Goal: Task Accomplishment & Management: Manage account settings

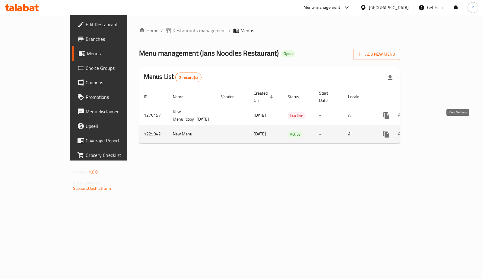
click at [437, 127] on link "enhanced table" at bounding box center [430, 134] width 14 height 14
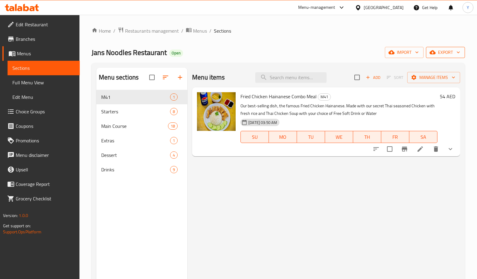
click at [445, 50] on span "export" at bounding box center [444, 53] width 29 height 8
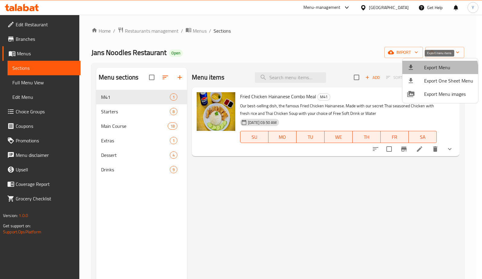
click at [439, 70] on span "Export Menu" at bounding box center [448, 67] width 49 height 7
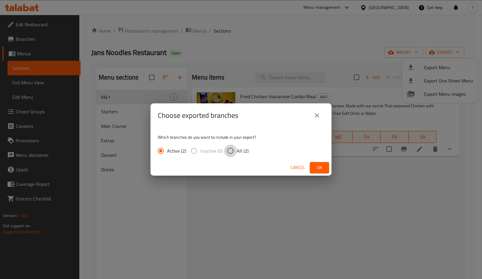
click at [229, 149] on input "All (2)" at bounding box center [230, 150] width 13 height 13
radio input "true"
click at [314, 164] on button "Ok" at bounding box center [319, 167] width 19 height 11
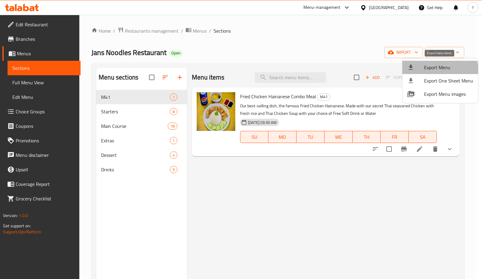
click at [427, 71] on span "Export Menu" at bounding box center [448, 67] width 49 height 7
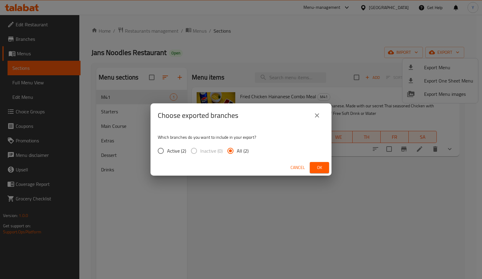
click at [323, 171] on button "Ok" at bounding box center [319, 167] width 19 height 11
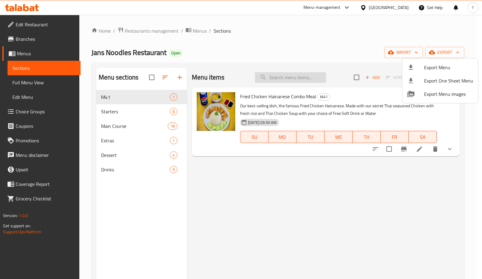
click at [306, 78] on div at bounding box center [241, 139] width 482 height 279
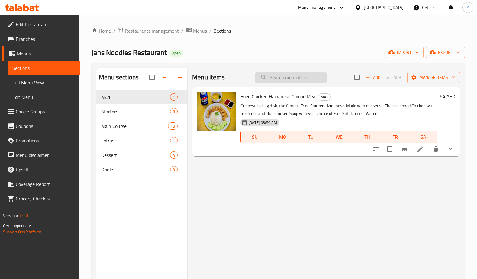
click at [301, 74] on input "search" at bounding box center [290, 77] width 71 height 11
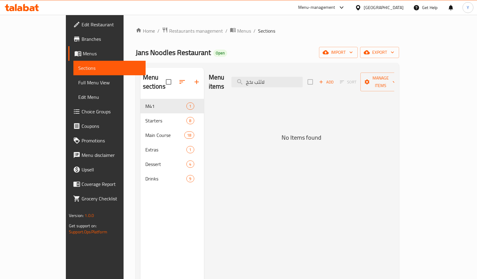
click at [228, 78] on div "Menu items لاثثب ىخخ Add Sort Manage items" at bounding box center [301, 82] width 185 height 29
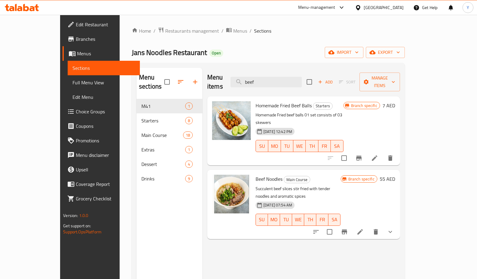
type input "beef"
click at [363, 228] on icon at bounding box center [359, 231] width 7 height 7
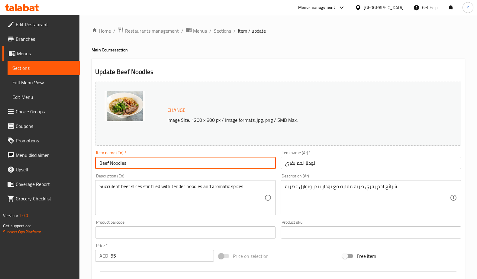
click at [270, 166] on input "Beef Noodles" at bounding box center [185, 163] width 180 height 12
drag, startPoint x: 268, startPoint y: 165, endPoint x: 49, endPoint y: 172, distance: 219.2
click at [49, 172] on div "Edit Restaurant Branches Menus Sections Full Menu View Edit Menu Choice Groups …" at bounding box center [238, 267] width 477 height 505
paste input "With Free Coconut Ice Cream"
type input "Beef Noodles With Free Coconut Ice Cream"
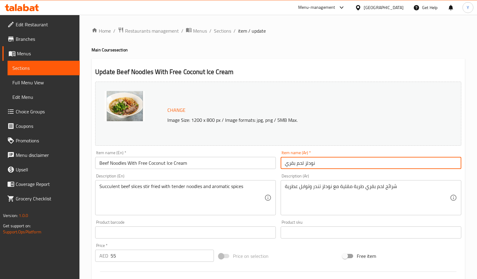
drag, startPoint x: 343, startPoint y: 160, endPoint x: 242, endPoint y: 157, distance: 101.2
click at [243, 157] on div "Change Image Size: 1200 x 800 px / Image formats: jpg, png / 5MB Max. Item name…" at bounding box center [278, 213] width 371 height 269
paste input "مع ايس كريم جوز الهند مجانا"
type input "نودلز لحم بقري مع ايس كريم جوز الهند مجانا"
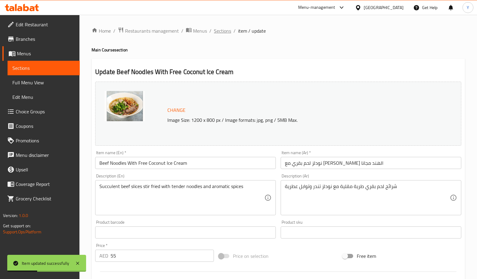
click at [226, 34] on span "Sections" at bounding box center [222, 30] width 17 height 7
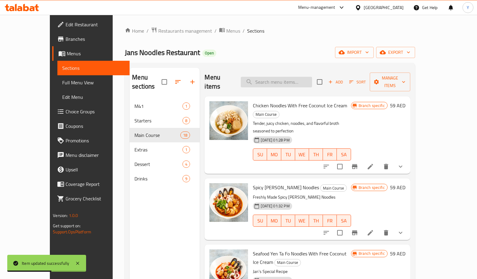
click at [292, 77] on input "search" at bounding box center [276, 82] width 71 height 11
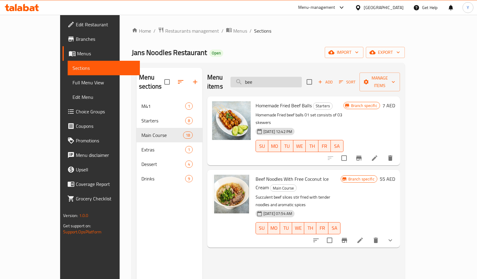
drag, startPoint x: 281, startPoint y: 80, endPoint x: 258, endPoint y: 75, distance: 23.2
click at [258, 77] on input "bee" at bounding box center [265, 82] width 71 height 11
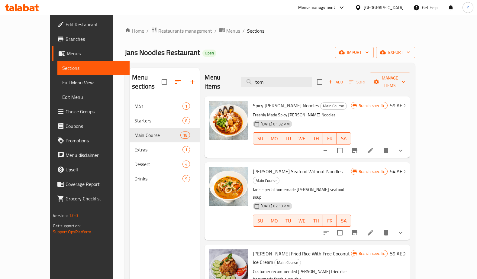
type input "tom"
click at [374, 147] on icon at bounding box center [369, 150] width 7 height 7
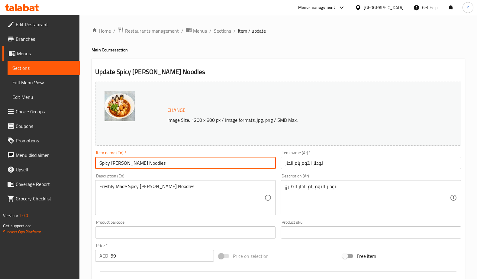
drag, startPoint x: 264, startPoint y: 159, endPoint x: 1, endPoint y: 162, distance: 263.2
click at [1, 162] on div "Edit Restaurant Branches Menus Sections Full Menu View Edit Menu Choice Groups …" at bounding box center [238, 279] width 477 height 529
paste input "With Free Coconut Ice Cream"
type input "Spicy Tom Yum Noodles With Free Coconut Ice Cream"
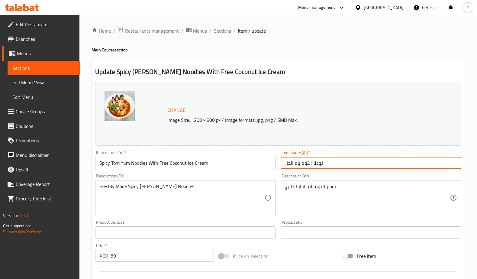
drag, startPoint x: 326, startPoint y: 167, endPoint x: 277, endPoint y: 163, distance: 49.7
click at [277, 163] on div "Change Image Size: 1200 x 800 px / Image formats: jpg, png / 5MB Max. Item name…" at bounding box center [278, 213] width 371 height 269
paste input "وم يام حارة مع ايس كريم جوز الهند مجانا"
type input "نودلز توم يام حارة مع ايس كريم جوز الهند مجانا"
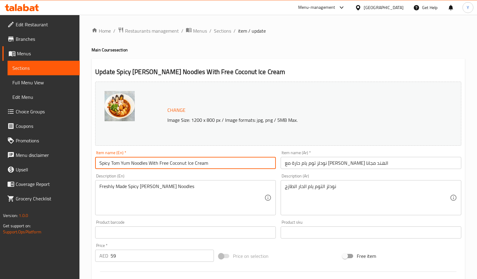
click at [265, 165] on input "Spicy Tom Yum Noodles With Free Coconut Ice Cream" at bounding box center [185, 163] width 180 height 12
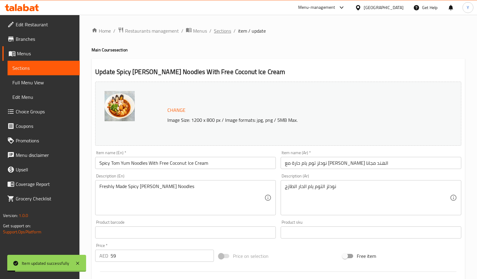
click at [218, 33] on span "Sections" at bounding box center [222, 30] width 17 height 7
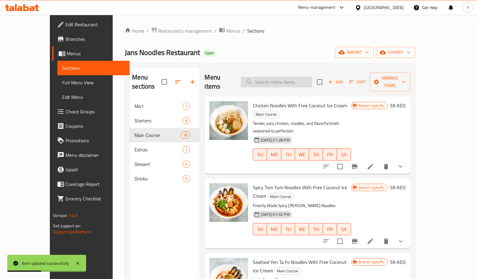
click at [263, 79] on input "search" at bounding box center [276, 82] width 71 height 11
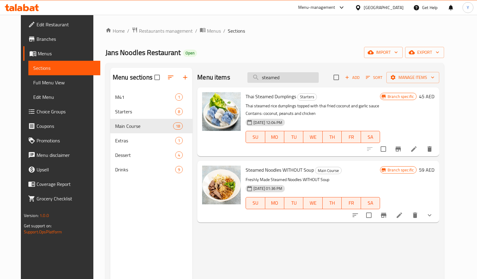
click at [303, 79] on input "steamed" at bounding box center [282, 77] width 71 height 11
drag, startPoint x: 303, startPoint y: 79, endPoint x: 249, endPoint y: 72, distance: 53.9
click at [249, 72] on div "Menu items steamed Add Sort Manage items" at bounding box center [318, 78] width 242 height 20
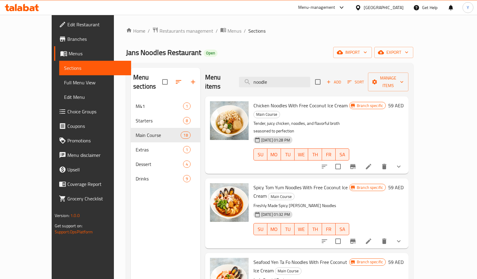
type input "noodles"
drag, startPoint x: 292, startPoint y: 75, endPoint x: 254, endPoint y: 66, distance: 38.9
click at [254, 66] on div "Menu sections M41 1 Starters 8 Main Course 18 Extras 1 Dessert 4 Drinks 9 Menu …" at bounding box center [269, 207] width 287 height 288
type input "n"
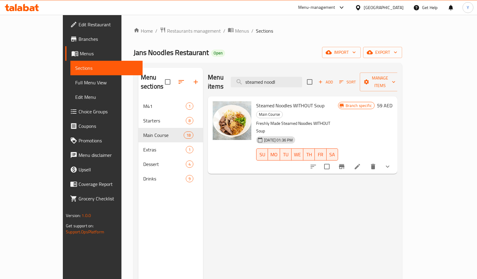
type input "steamed noodl"
click at [361, 163] on icon at bounding box center [356, 166] width 7 height 7
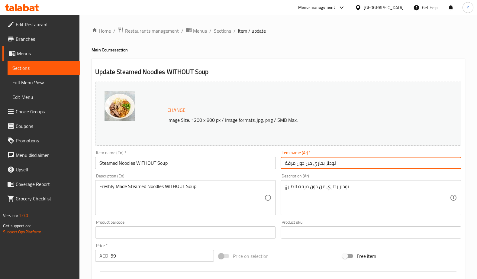
drag, startPoint x: 350, startPoint y: 161, endPoint x: 242, endPoint y: 166, distance: 107.5
click at [242, 166] on div "Change Image Size: 1200 x 800 px / Image formats: jpg, png / 5MB Max. Item name…" at bounding box center [278, 213] width 371 height 269
paste input "لى البخار بدون شوربة مع ايس كريم جوز الهند مجانا"
type input "نودلز على البخار بدون شوربة مع ايس كريم جوز الهند مجانا"
click at [143, 164] on input "Steamed Noodles WITHOUT Soup" at bounding box center [185, 163] width 180 height 12
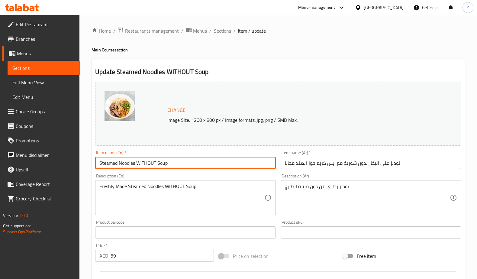
click at [143, 162] on input "Steamed Noodles WITHOUT Soup" at bounding box center [185, 163] width 180 height 12
drag, startPoint x: 232, startPoint y: 163, endPoint x: 14, endPoint y: 162, distance: 218.5
click at [14, 162] on div "Edit Restaurant Branches Menus Sections Full Menu View Edit Menu Choice Groups …" at bounding box center [238, 267] width 477 height 505
paste input "ith Free Coconut Ice Cream"
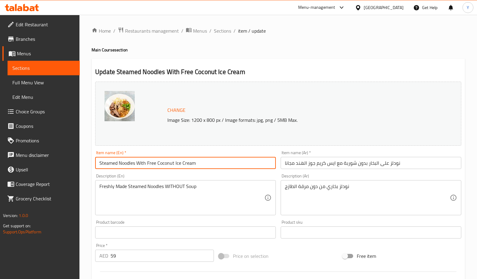
click at [135, 164] on input "Steamed Noodles With Free Coconut Ice Cream" at bounding box center [185, 163] width 180 height 12
click at [241, 167] on input "Steamed Noodles Without Soup With Free Coconut Ice Cream" at bounding box center [185, 163] width 180 height 12
type input "Steamed Noodles Without Soup With Free Coconut Ice Cream"
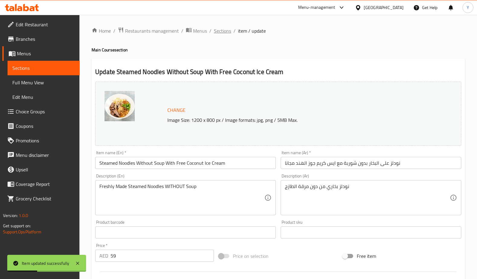
click at [223, 34] on span "Sections" at bounding box center [222, 30] width 17 height 7
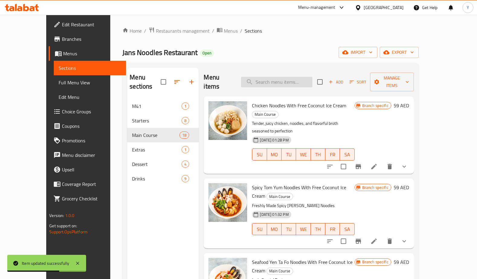
click at [271, 79] on input "search" at bounding box center [276, 82] width 71 height 11
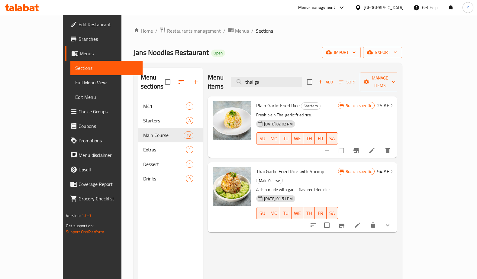
type input "thai ga"
click at [361, 221] on icon at bounding box center [356, 224] width 7 height 7
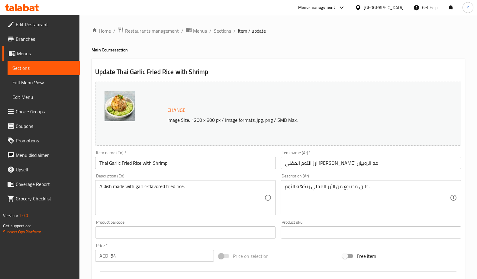
click at [259, 164] on input "Thai Garlic Fried Rice with Shrimp" at bounding box center [185, 163] width 180 height 12
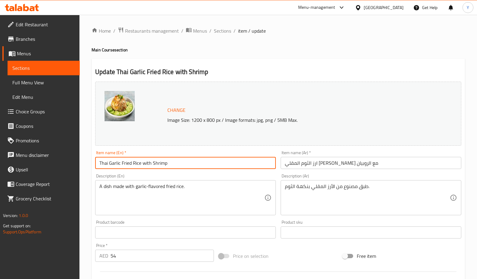
click at [259, 164] on input "Thai Garlic Fried Rice with Shrimp" at bounding box center [185, 163] width 180 height 12
paste input "With Free Coconut Ice Cream"
type input "Thai Garlic Fried Rice with Shrimp With Free Coconut Ice Cream"
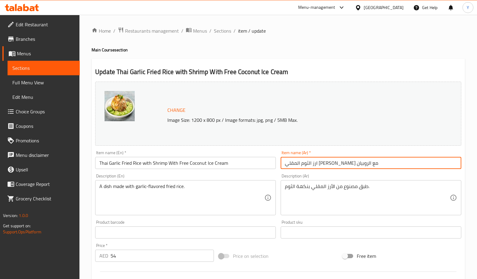
drag, startPoint x: 394, startPoint y: 158, endPoint x: 276, endPoint y: 154, distance: 118.4
click at [276, 154] on div "Change Image Size: 1200 x 800 px / Image formats: jpg, png / 5MB Max. Item name…" at bounding box center [278, 213] width 371 height 269
paste input "مبري مع ايس كريم جوز الهند مجانا"
type input "ارز الثوم المقلي التايلاندي مع الجمبري مع ايس كريم جوز الهند مجانا"
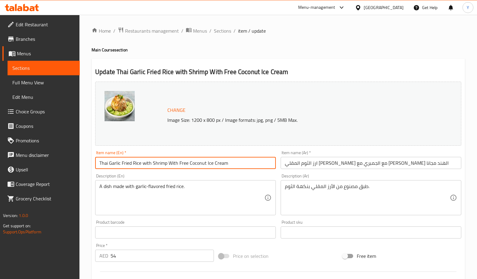
click at [243, 163] on input "Thai Garlic Fried Rice with Shrimp With Free Coconut Ice Cream" at bounding box center [185, 163] width 180 height 12
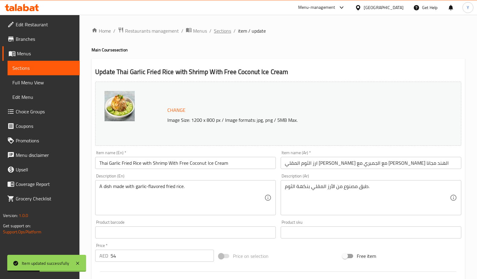
click at [229, 31] on span "Sections" at bounding box center [222, 30] width 17 height 7
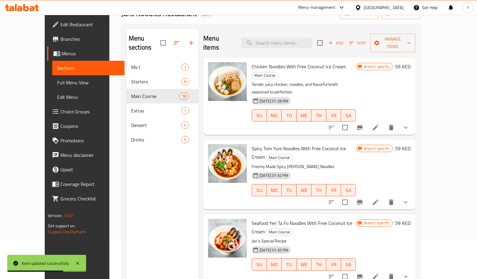
scroll to position [39, 0]
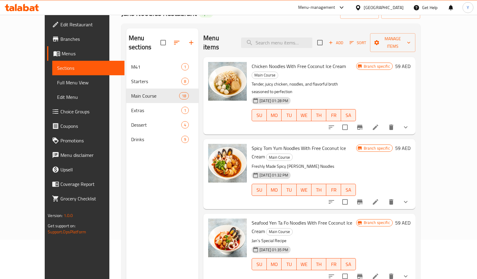
click at [356, 162] on p "Freshly Made Spicy Tom Yum Noodles" at bounding box center [303, 166] width 104 height 8
click at [301, 40] on input "search" at bounding box center [276, 42] width 71 height 11
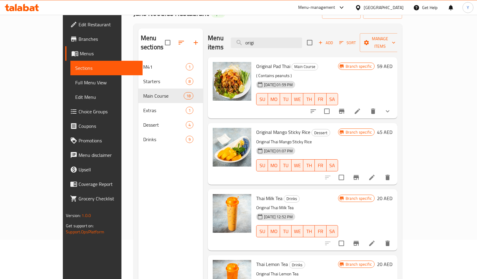
type input "origi"
click at [361, 107] on icon at bounding box center [356, 110] width 7 height 7
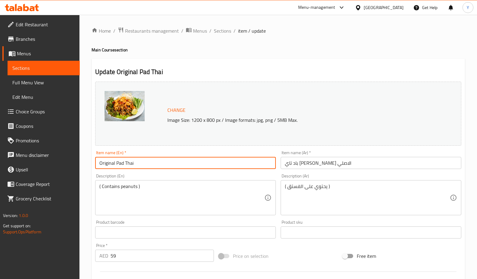
drag, startPoint x: 155, startPoint y: 159, endPoint x: 38, endPoint y: 163, distance: 116.5
click at [38, 163] on div "Edit Restaurant Branches Menus Sections Full Menu View Edit Menu Choice Groups …" at bounding box center [238, 255] width 477 height 480
paste input "With Free Coconut Ice Cream"
type input "Original Pad Thai With Free Coconut Ice Cream"
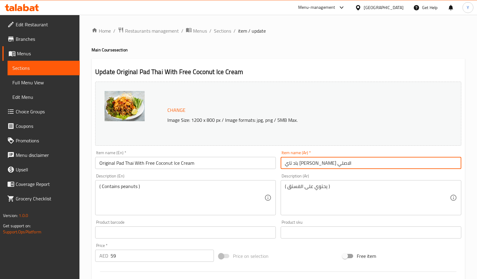
drag, startPoint x: 221, startPoint y: 168, endPoint x: 215, endPoint y: 168, distance: 5.7
click at [215, 168] on div "Change Image Size: 1200 x 800 px / Image formats: jpg, png / 5MB Max. Item name…" at bounding box center [278, 213] width 371 height 269
paste input "اندي الاصلي مع ايس كريم جوز الهند مجانا"
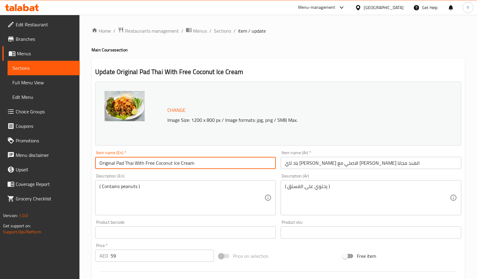
click at [243, 162] on input "Original Pad Thai With Free Coconut Ice Cream" at bounding box center [185, 163] width 180 height 12
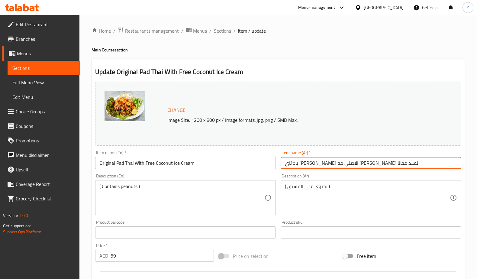
click at [382, 164] on input "باد تاي التايلاندي الاصلي مع ايس كريم جوز الهند مجانا" at bounding box center [370, 163] width 180 height 12
click at [383, 165] on input "باد تاي التايلاندي الاصلي مع ايس كريم جوز الهند مجانا" at bounding box center [370, 163] width 180 height 12
click at [378, 164] on input "باد تاي التايلاندي الاصلي مع ايس كريم جوز الهند مجانا" at bounding box center [370, 163] width 180 height 12
click at [380, 164] on input "باد تاي التايلاندي الاصلي مع ايس كريم جوز الهند مجانا" at bounding box center [370, 163] width 180 height 12
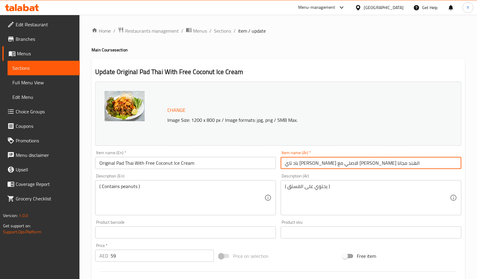
click at [380, 164] on input "باد تاي التايلاندي الاصلي مع ايس كريم جوز الهند مجانا" at bounding box center [370, 163] width 180 height 12
type input "باد التايلاندي الاصلي مع ايس كريم جوز الهند مجانا"
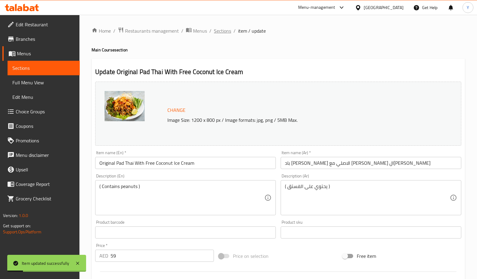
click at [219, 33] on span "Sections" at bounding box center [222, 30] width 17 height 7
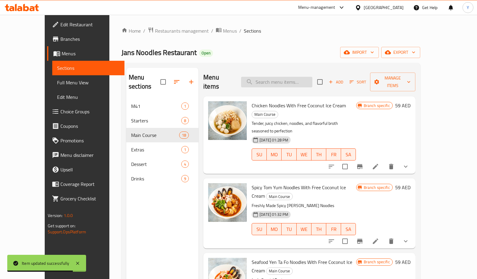
click at [298, 77] on input "search" at bounding box center [276, 82] width 71 height 11
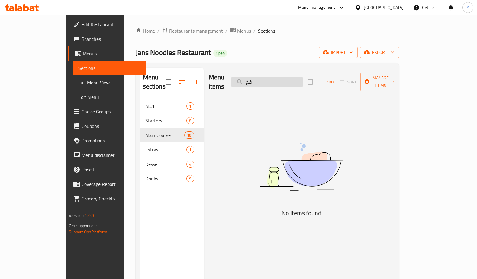
type input "ف"
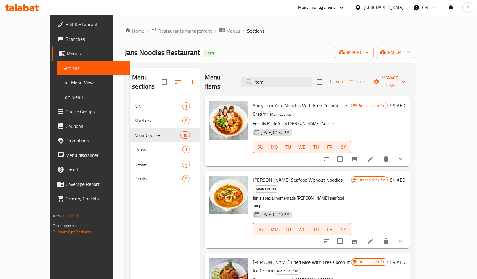
type input "tom"
click at [374, 237] on icon at bounding box center [369, 240] width 7 height 7
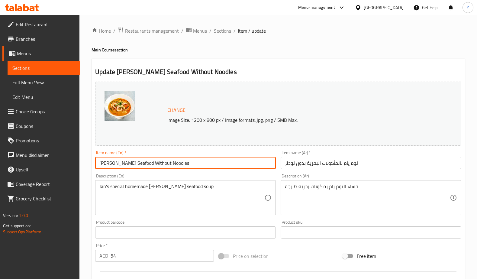
drag, startPoint x: 144, startPoint y: 162, endPoint x: 0, endPoint y: 165, distance: 143.4
click at [0, 165] on div "Edit Restaurant Branches Menus Sections Full Menu View Edit Menu Choice Groups …" at bounding box center [238, 255] width 477 height 480
paste input "With Free Coconut Ice Cream"
type input "Tom Yum Seafood Without Noodles With Free Coconut Ice Cream"
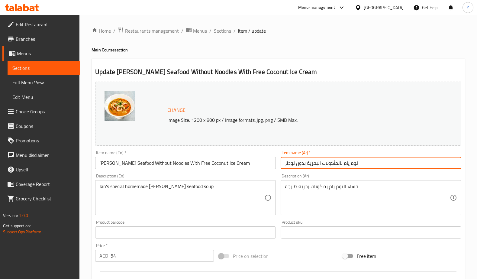
drag, startPoint x: 395, startPoint y: 161, endPoint x: 200, endPoint y: 155, distance: 194.8
click at [200, 155] on div "Change Image Size: 1200 x 800 px / Image formats: jpg, png / 5MB Max. Item name…" at bounding box center [278, 213] width 371 height 269
paste input "مأكولات بحرية بدون نودلز مع ايس كريم جوز الهند مجانا"
type input "توم يام مأكولات بحرية بدون نودلز مع ايس كريم جوز الهند مجانا"
click at [244, 166] on input "Tom Yum Seafood Without Noodles With Free Coconut Ice Cream" at bounding box center [185, 163] width 180 height 12
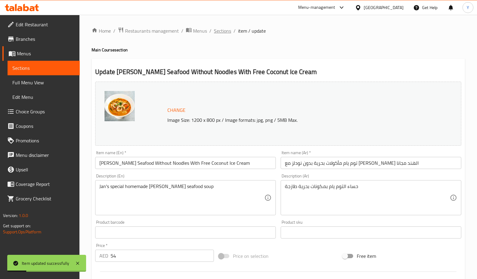
click at [225, 32] on span "Sections" at bounding box center [222, 30] width 17 height 7
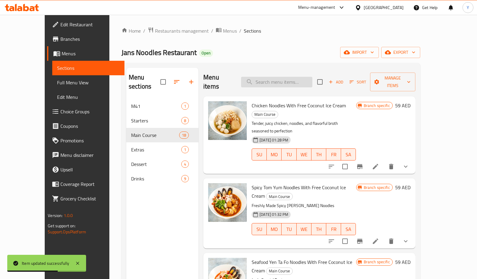
click at [289, 81] on input "search" at bounding box center [276, 82] width 71 height 11
type input "phat"
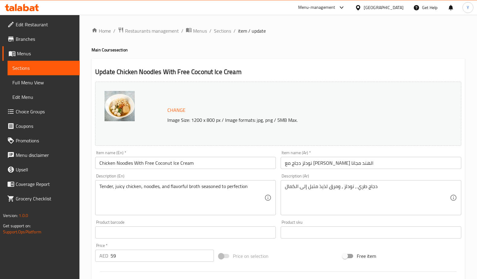
click at [276, 164] on input "Chicken Noodles With Free Coconut Ice Cream" at bounding box center [185, 163] width 180 height 12
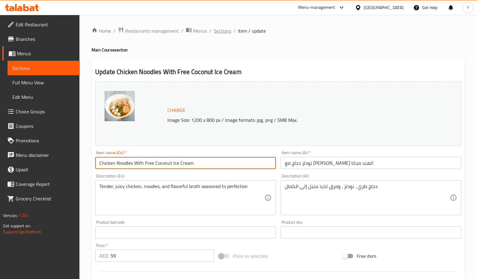
click at [215, 27] on span "Sections" at bounding box center [222, 30] width 17 height 7
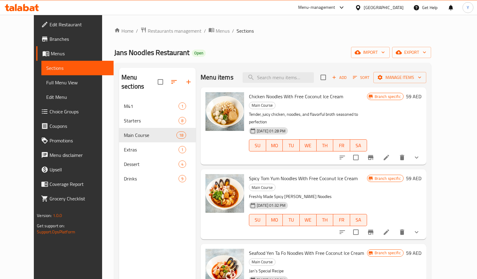
click at [277, 71] on div "Menu items Add Sort Manage items" at bounding box center [312, 78] width 225 height 20
click at [283, 73] on input "search" at bounding box center [277, 77] width 71 height 11
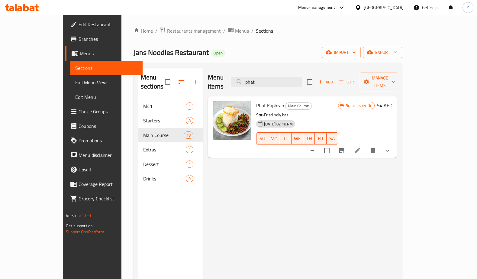
type input "phat"
click at [365, 145] on li at bounding box center [357, 150] width 17 height 11
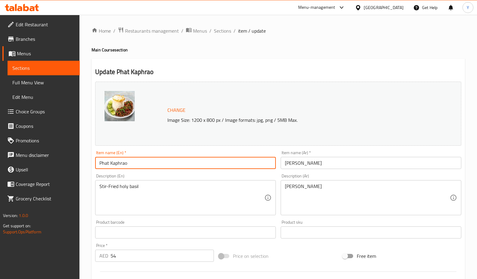
drag, startPoint x: 158, startPoint y: 164, endPoint x: 79, endPoint y: 161, distance: 78.8
click at [79, 161] on div "Edit Restaurant Branches Menus Sections Full Menu View Edit Menu Choice Groups …" at bounding box center [238, 267] width 477 height 505
paste input "With Free Coconut Ice Cream"
type input "Phat Kaphrao With Free Coconut Ice Cream"
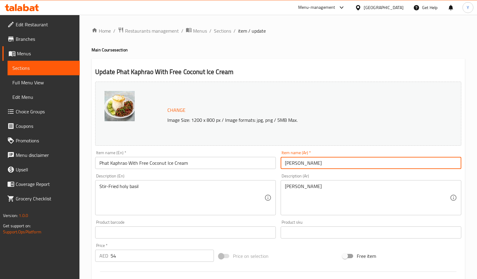
drag, startPoint x: 284, startPoint y: 161, endPoint x: 249, endPoint y: 158, distance: 35.2
click at [249, 158] on div "Change Image Size: 1200 x 800 px / Image formats: jpg, png / 5MB Max. Item name…" at bounding box center [278, 213] width 371 height 269
paste input "فات كافراو مع ايس كريم جوز الهند مجانا"
type input "فات كافراو مع ايس كريم جوز الهند مجانا"
click at [105, 164] on input "Phat Kaphrao With Free Coconut Ice Cream" at bounding box center [185, 163] width 180 height 12
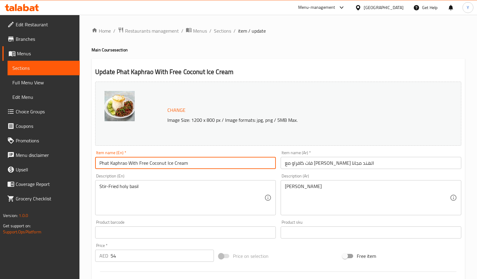
click at [105, 164] on input "Phat Kaphrao With Free Coconut Ice Cream" at bounding box center [185, 163] width 180 height 12
drag, startPoint x: 126, startPoint y: 163, endPoint x: 101, endPoint y: 158, distance: 26.1
click at [98, 158] on input "Phat Kaphrao With Free Coconut Ice Cream" at bounding box center [185, 163] width 180 height 12
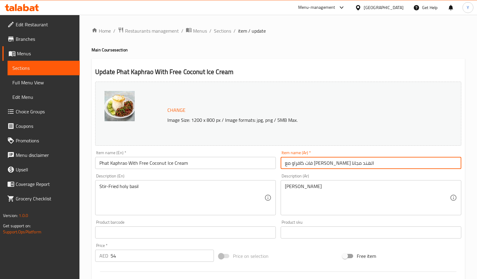
drag, startPoint x: 342, startPoint y: 163, endPoint x: 390, endPoint y: 161, distance: 47.4
click at [390, 161] on input "فات كافراو مع ايس كريم جوز الهند مجانا" at bounding box center [370, 163] width 180 height 12
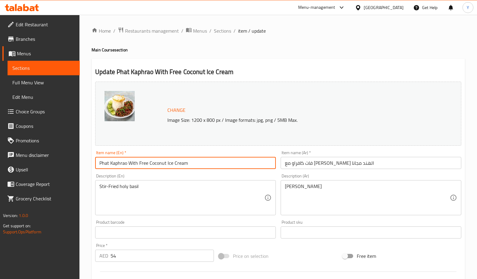
click at [227, 160] on input "Phat Kaphrao With Free Coconut Ice Cream" at bounding box center [185, 163] width 180 height 12
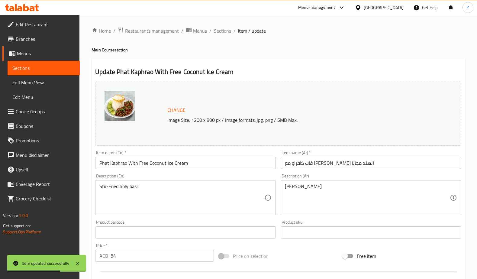
click at [223, 41] on div "Home / Restaurants management / Menus / Sections / item / update Main Course se…" at bounding box center [277, 267] width 373 height 480
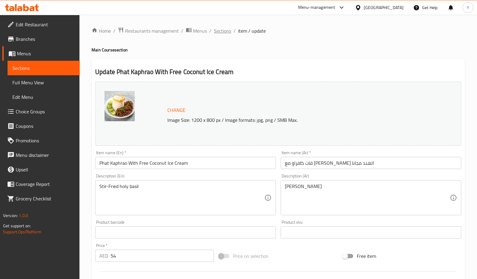
click at [226, 30] on span "Sections" at bounding box center [222, 30] width 17 height 7
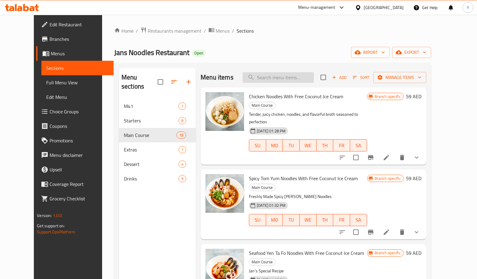
click at [286, 76] on input "search" at bounding box center [277, 77] width 71 height 11
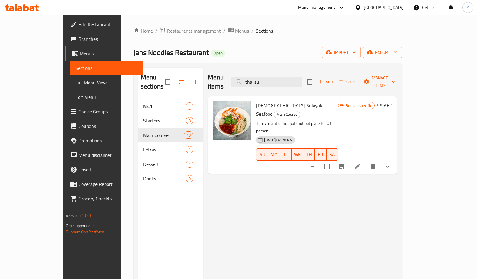
type input "thai su"
click at [361, 163] on icon at bounding box center [356, 166] width 7 height 7
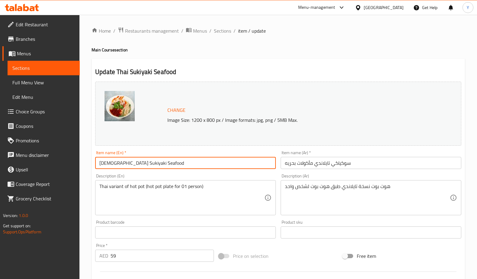
drag, startPoint x: 171, startPoint y: 159, endPoint x: 87, endPoint y: 164, distance: 84.0
click at [87, 164] on div "Home / Restaurants management / Menus / Sections / item / update Main Course se…" at bounding box center [277, 242] width 397 height 455
paste input "With Free Coconut Ice Cream"
type input "Thai Sukiyaki Seafood With Free Coconut Ice Cream"
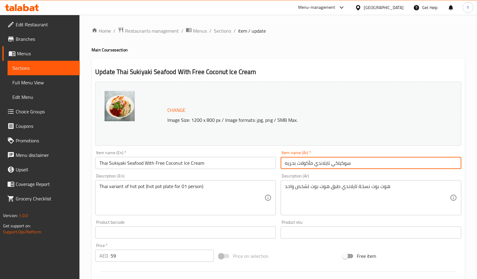
drag, startPoint x: 397, startPoint y: 163, endPoint x: 244, endPoint y: 167, distance: 153.7
click at [244, 167] on div "Change Image Size: 1200 x 800 px / Image formats: jpg, png / 5MB Max. Item name…" at bounding box center [278, 213] width 371 height 269
paste input "لمأكولات البحرية سوكيياكي التايلاندية مع ايس كريم جوز الهند مجانا"
type input "المأكولات البحرية سوكيياكي التايلاندية مع ايس كريم جوز الهند مجانا"
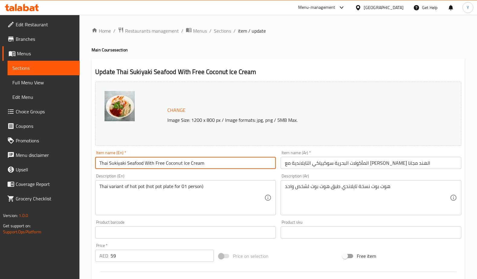
click at [233, 163] on input "Thai Sukiyaki Seafood With Free Coconut Ice Cream" at bounding box center [185, 163] width 180 height 12
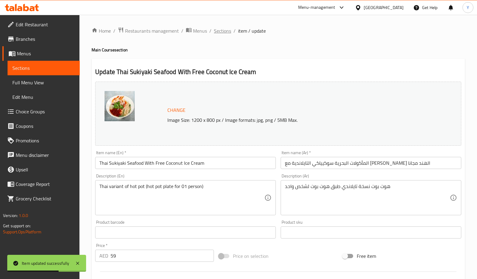
click at [225, 31] on span "Sections" at bounding box center [222, 30] width 17 height 7
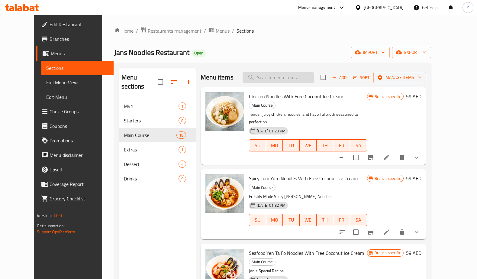
drag, startPoint x: 292, startPoint y: 83, endPoint x: 289, endPoint y: 78, distance: 5.4
click at [291, 81] on div "Menu items Add Sort Manage items" at bounding box center [312, 78] width 225 height 20
click at [289, 78] on input "search" at bounding box center [277, 77] width 71 height 11
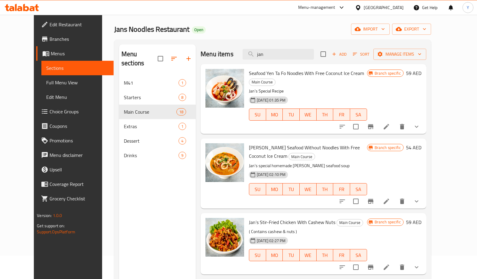
scroll to position [85, 0]
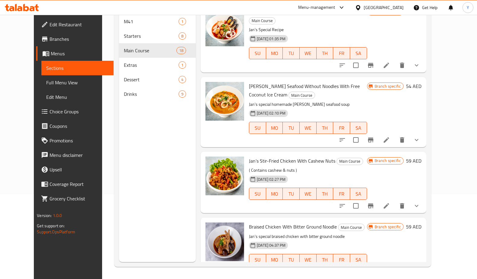
type input "jan"
click at [390, 202] on icon at bounding box center [385, 205] width 7 height 7
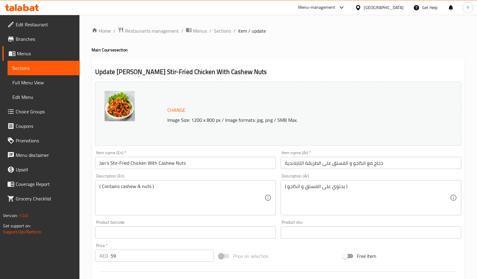
click at [239, 155] on div "Item name (En)   * Jan’s Stir-Fried Chicken With Cashew Nuts Item name (En) *" at bounding box center [185, 159] width 180 height 18
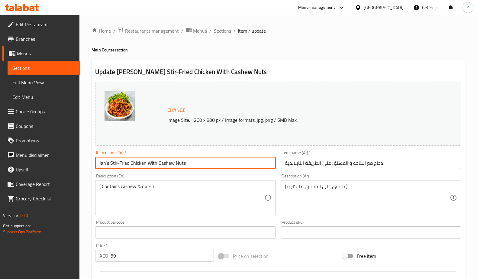
drag, startPoint x: 241, startPoint y: 164, endPoint x: -60, endPoint y: 152, distance: 301.1
click at [0, 152] on html "​ Menu-management United Arab Emirates Get Help Y Edit Restaurant Branches Menu…" at bounding box center [238, 139] width 477 height 279
paste input "Fried Chicken with Cashew Nuts With Free Coconut Ice Cream"
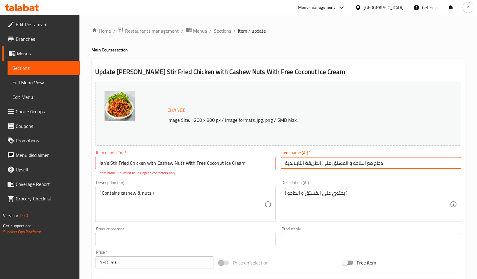
click at [412, 161] on input "دجاج مع الكاجو و الفستق على الطريقة التايلاندية" at bounding box center [370, 163] width 180 height 12
click at [234, 175] on p "Item name (En) must be in English characters only" at bounding box center [185, 172] width 172 height 5
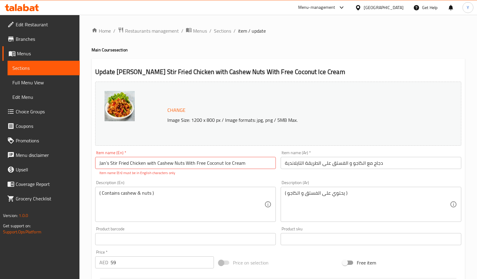
click at [252, 162] on input "Jan’s Stir Fried Chicken with Cashew Nuts With Free Coconut Ice Cream" at bounding box center [185, 163] width 180 height 12
click at [107, 163] on input "Jan’s Stir Fried Chicken with Cashew Nuts With Free Coconut Ice Cream" at bounding box center [185, 163] width 180 height 12
type input "Jan's Stir Fried Chicken with Cashew Nuts With Free Coconut Ice Cream"
click at [0, 161] on html "​ Menu-management United Arab Emirates Get Help Y Edit Restaurant Branches Menu…" at bounding box center [238, 139] width 477 height 279
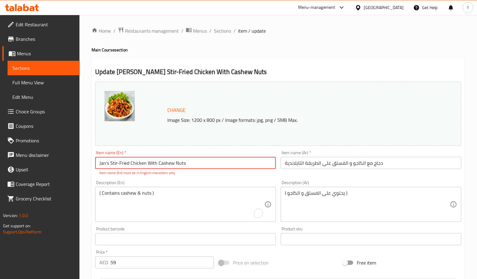
click at [194, 161] on input "Jan’s Stir-Fried Chicken With Cashew Nuts" at bounding box center [185, 163] width 180 height 12
click at [118, 164] on input "Jan’s Stir-Fried Chicken With Cashew Nuts" at bounding box center [185, 163] width 180 height 12
drag, startPoint x: 201, startPoint y: 163, endPoint x: 85, endPoint y: 157, distance: 115.7
click at [85, 157] on div "Home / Restaurants management / Menus / Sections / item / update Main Course se…" at bounding box center [277, 246] width 397 height 462
paste input "دجاج جان المقلي مع مكسرات الكاجو مع ايس كريم جوز الهند مجانا"
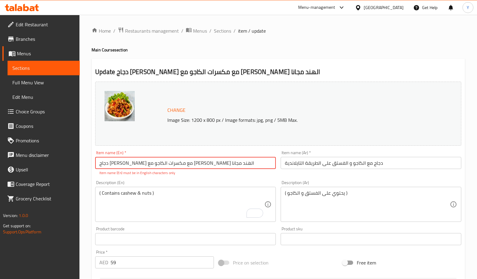
type input "دجاج جان المقلي مع مكسرات الكاجو مع ايس كريم جوز الهند مجانا"
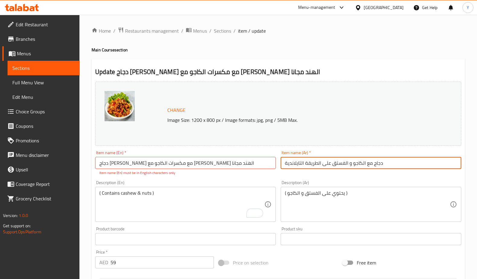
drag, startPoint x: 384, startPoint y: 164, endPoint x: 166, endPoint y: 175, distance: 218.8
click at [166, 175] on div "Change Image Size: 1200 x 800 px / Image formats: jpg, png / 5MB Max. Item name…" at bounding box center [278, 217] width 371 height 276
paste input "جان المقلي مع مكسرات الكاجو مع ايس كريم جوز الهند مجانا"
type input "دجاج جان المقلي مع مكسرات الكاجو مع ايس كريم جوز الهند مجانا"
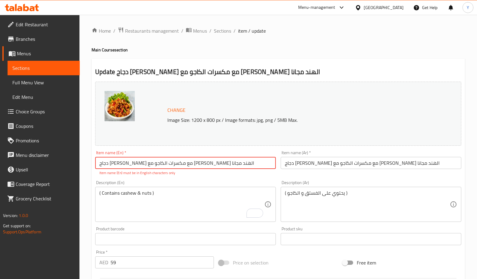
drag, startPoint x: 240, startPoint y: 163, endPoint x: 45, endPoint y: 164, distance: 194.7
click at [45, 164] on div "Edit Restaurant Branches Menus Sections Full Menu View Edit Menu Choice Groups …" at bounding box center [238, 246] width 477 height 462
paste input "Jan’s Stir Fried Chicken with Cashew Nuts With Free Coconut Ice Cream"
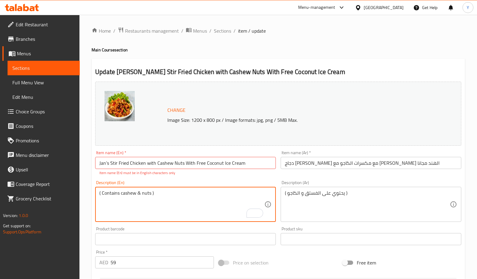
click at [250, 162] on input "Jan’s Stir Fried Chicken with Cashew Nuts With Free Coconut Ice Cream" at bounding box center [185, 163] width 180 height 12
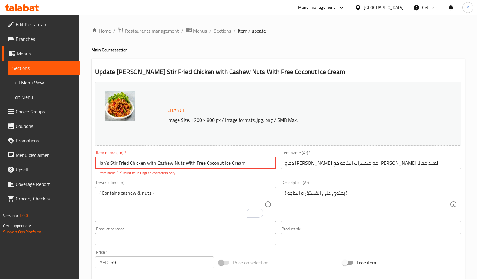
click at [106, 162] on input "Jan’s Stir Fried Chicken with Cashew Nuts With Free Coconut Ice Cream" at bounding box center [185, 163] width 180 height 12
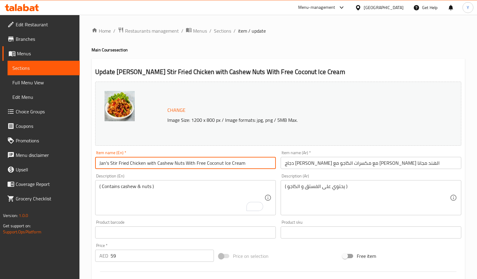
click at [254, 163] on input "Jan's Stir Fried Chicken with Cashew Nuts With Free Coconut Ice Cream" at bounding box center [185, 163] width 180 height 12
type input "Jan's Stir Fried Chicken with Cashew Nuts With Free Coconut Ice Cream"
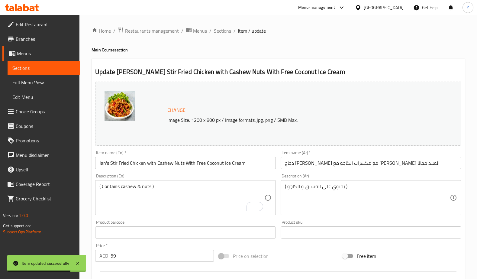
click at [222, 31] on span "Sections" at bounding box center [222, 30] width 17 height 7
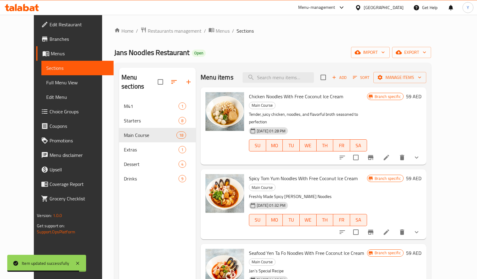
click at [282, 83] on div "Menu items Add Sort Manage items" at bounding box center [312, 78] width 225 height 20
click at [281, 79] on input "search" at bounding box center [277, 77] width 71 height 11
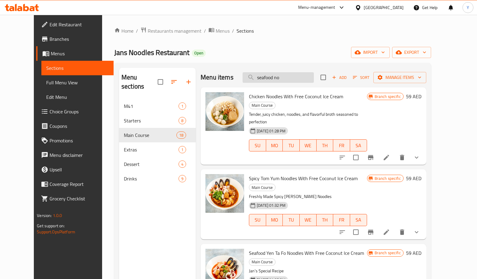
click at [300, 79] on input "seafood no" at bounding box center [277, 77] width 71 height 11
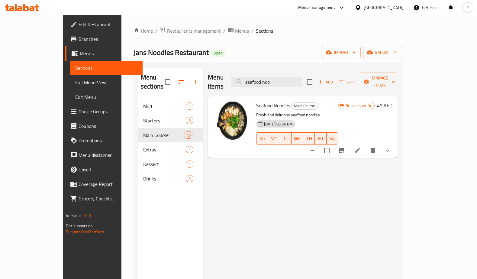
type input "seafood noo"
click at [361, 147] on icon at bounding box center [356, 150] width 7 height 7
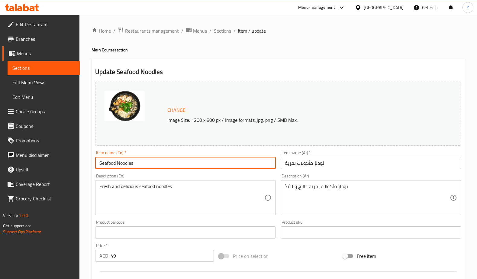
drag, startPoint x: 252, startPoint y: 166, endPoint x: -19, endPoint y: 167, distance: 271.3
click at [0, 167] on html "​ Menu-management United Arab Emirates Get Help Y Edit Restaurant Branches Menu…" at bounding box center [238, 139] width 477 height 279
paste input "نودلز مأكولات بحرية مع ايس كريم جوز الهند مجانا"
type input "نودلز مأكولات بحرية مع ايس كريم جوز الهند مجانا"
click at [220, 161] on div "Change Image Size: 1200 x 800 px / Image formats: jpg, png / 5MB Max. Item name…" at bounding box center [278, 213] width 371 height 269
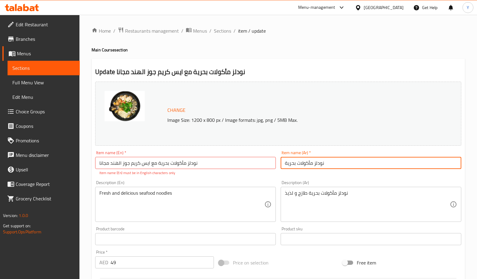
click at [332, 156] on div "Item name (Ar)   * نودلز مأكولات بحرية Item name (Ar) *" at bounding box center [370, 159] width 180 height 18
click at [333, 163] on input "نودلز مأكولات بحرية" at bounding box center [370, 163] width 180 height 12
paste input "Seafood Noodles With Free Coconut Ice Cream"
type input "Seafood Noodles With Free Coconut Ice Creamبحرية"
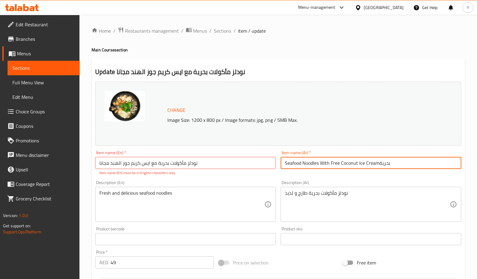
click at [256, 165] on input "نودلز مأكولات بحرية مع ايس كريم جوز الهند مجانا" at bounding box center [185, 163] width 180 height 12
click at [251, 161] on input "نودلز مأكولات بحرية مع ايس كريم جوز الهند مجانا" at bounding box center [185, 163] width 180 height 12
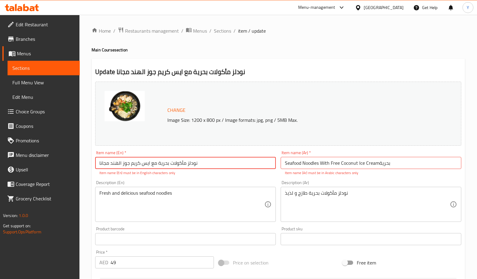
drag, startPoint x: 251, startPoint y: 161, endPoint x: 52, endPoint y: 152, distance: 199.7
click at [52, 152] on div "Edit Restaurant Branches Menus Sections Full Menu View Edit Menu Choice Groups …" at bounding box center [238, 270] width 477 height 511
paste input "Seafood Noodles With Free Coconut Ice Cream"
type input "Seafood Noodles With Free Coconut Ice Cream"
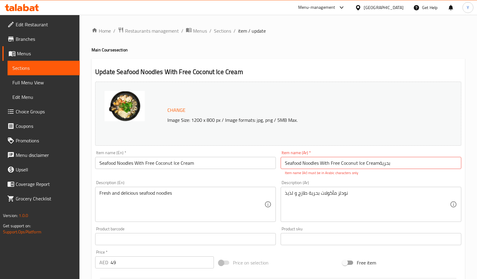
click at [415, 157] on input "Seafood Noodles With Free Coconut Ice Creamبحرية" at bounding box center [370, 163] width 180 height 12
drag, startPoint x: 415, startPoint y: 160, endPoint x: 236, endPoint y: 160, distance: 179.6
click at [236, 160] on div "Change Image Size: 1200 x 800 px / Image formats: jpg, png / 5MB Max. Item name…" at bounding box center [278, 217] width 371 height 276
paste input "نودلز مأكولات بحرية مع ايس كريم جوز الهند مجانا"
type input "نودلز مأكولات بحرية مع ايس كريم جوز الهند مجانا"
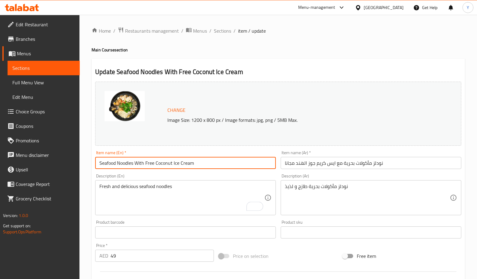
click at [238, 165] on input "Seafood Noodles With Free Coconut Ice Cream" at bounding box center [185, 163] width 180 height 12
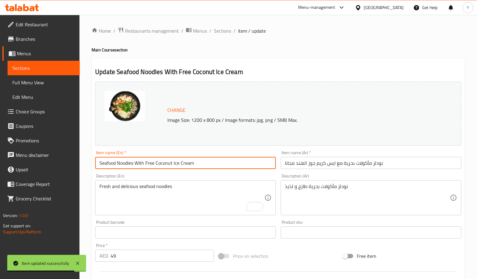
click at [247, 162] on input "Seafood Noodles With Free Coconut Ice Cream" at bounding box center [185, 163] width 180 height 12
click at [226, 27] on span "Sections" at bounding box center [222, 30] width 17 height 7
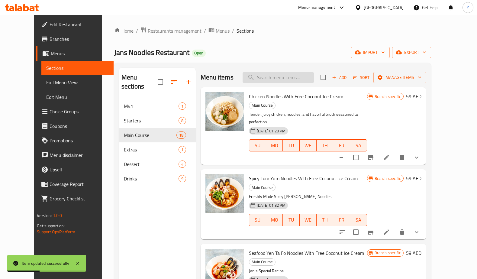
click at [282, 78] on input "search" at bounding box center [277, 77] width 71 height 11
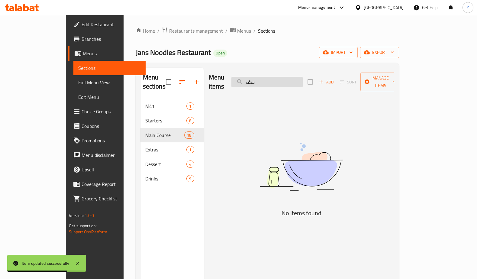
type input "س"
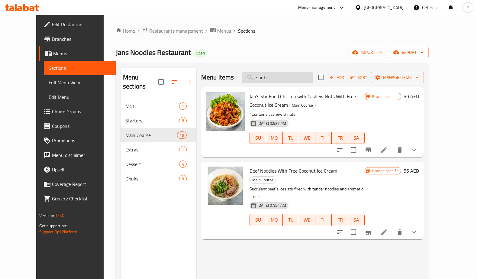
drag, startPoint x: 283, startPoint y: 80, endPoint x: 255, endPoint y: 73, distance: 28.9
click at [255, 73] on input "stir fr" at bounding box center [276, 77] width 71 height 11
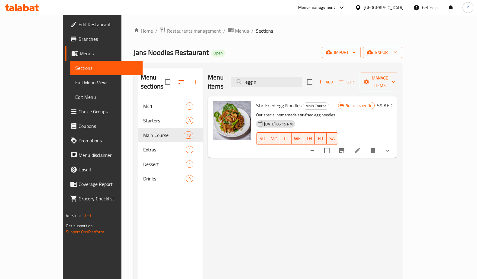
type input "egg n"
click at [360, 148] on icon at bounding box center [356, 150] width 5 height 5
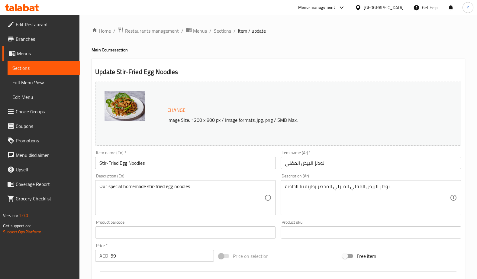
drag, startPoint x: 274, startPoint y: 157, endPoint x: 235, endPoint y: 161, distance: 39.2
click at [273, 157] on input "Stir-Fried Egg Noodles" at bounding box center [185, 163] width 180 height 12
click at [96, 159] on input "Stir-Fried Egg Noodles" at bounding box center [185, 163] width 180 height 12
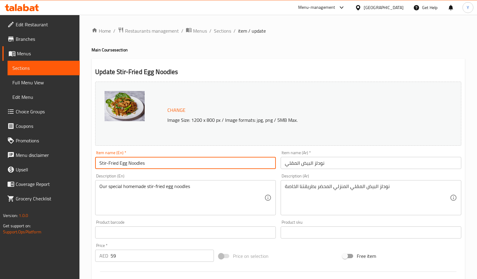
click at [235, 161] on input "Stir-Fried Egg Noodles" at bounding box center [185, 163] width 180 height 12
drag, startPoint x: 235, startPoint y: 161, endPoint x: 36, endPoint y: 165, distance: 199.5
click at [36, 165] on div "Edit Restaurant Branches Menus Sections Full Menu View Edit Menu Choice Groups …" at bounding box center [238, 255] width 477 height 480
paste input "Fried Egg Noodles With Free Coconut Ice Cream"
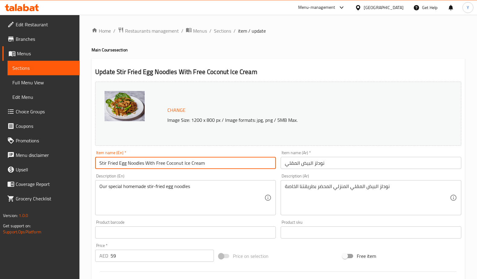
type input "Stir Fried Egg Noodles With Free Coconut Ice Cream"
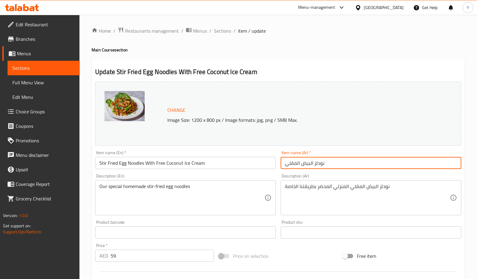
drag, startPoint x: 345, startPoint y: 162, endPoint x: 242, endPoint y: 155, distance: 103.2
click at [242, 155] on div "Change Image Size: 1200 x 800 px / Image formats: jpg, png / 5MB Max. Item name…" at bounding box center [278, 213] width 371 height 269
paste input "مع ايس كريم جوز الهند مجانا"
click at [342, 162] on input "نودلز البيض المقليمع ايس كريم جوز الهند مجانا" at bounding box center [370, 163] width 180 height 12
click at [388, 162] on input "نودلز البيض المقلي مع ايس كريم جوز الهند مجانا" at bounding box center [370, 163] width 180 height 12
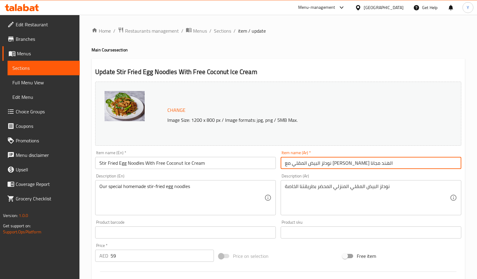
type input "نودلز البيض المقلي مع ايس كريم جوز الهند مجانا"
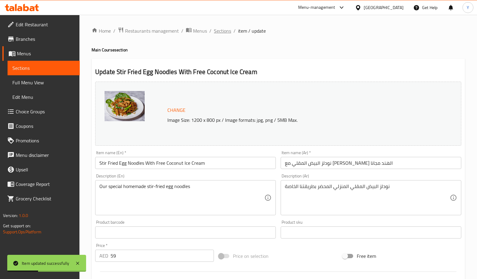
click at [225, 34] on span "Sections" at bounding box center [222, 30] width 17 height 7
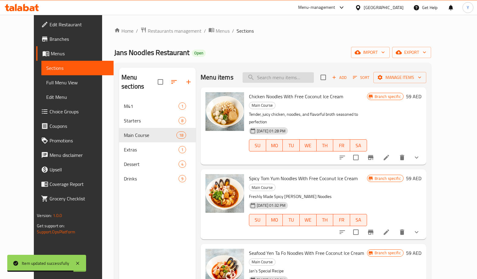
click at [280, 80] on input "search" at bounding box center [277, 77] width 71 height 11
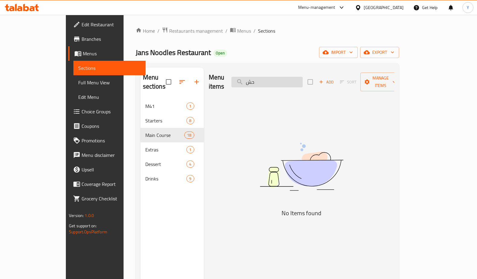
type input "ح"
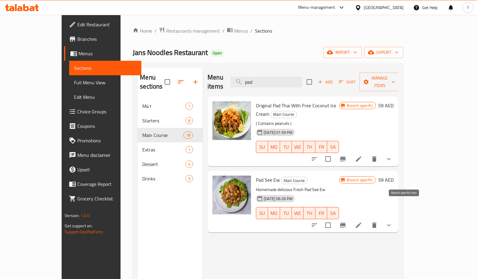
type input "pad"
click at [367, 219] on li at bounding box center [358, 224] width 17 height 11
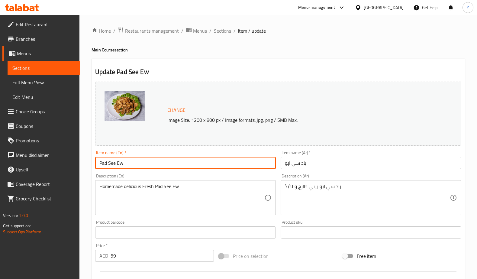
drag, startPoint x: 156, startPoint y: 164, endPoint x: -25, endPoint y: 158, distance: 180.9
click at [0, 158] on html "​ Menu-management United Arab Emirates Get Help Y Edit Restaurant Branches Menu…" at bounding box center [238, 139] width 477 height 279
paste input "With Free Coconut Ice Cream"
type input "Pad See Ew With Free Coconut Ice Cream"
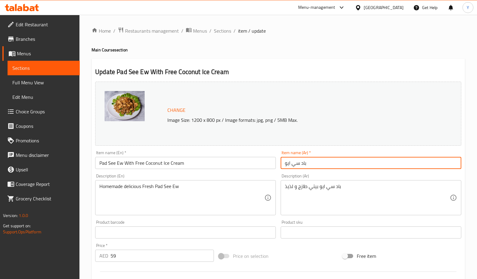
drag, startPoint x: 327, startPoint y: 168, endPoint x: 273, endPoint y: 158, distance: 54.4
click at [273, 158] on div "Change Image Size: 1200 x 800 px / Image formats: jpg, png / 5MB Max. Item name…" at bounding box center [278, 213] width 371 height 269
paste input "مع ايس كريم جوز الهند مجانا"
type input "باد سي ايو مع ايس كريم جوز الهند مجانا"
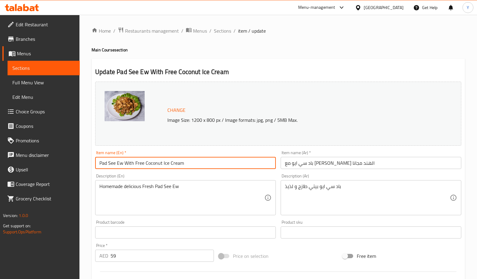
click at [256, 160] on input "Pad See Ew With Free Coconut Ice Cream" at bounding box center [185, 163] width 180 height 12
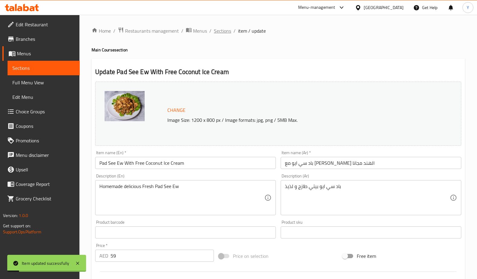
click at [219, 28] on span "Sections" at bounding box center [222, 30] width 17 height 7
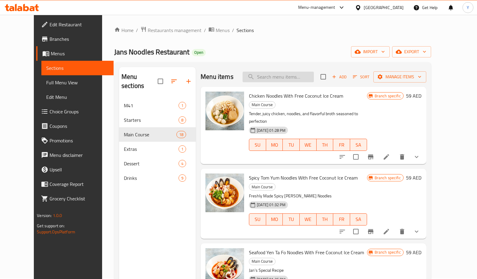
click at [269, 79] on input "search" at bounding box center [277, 77] width 71 height 11
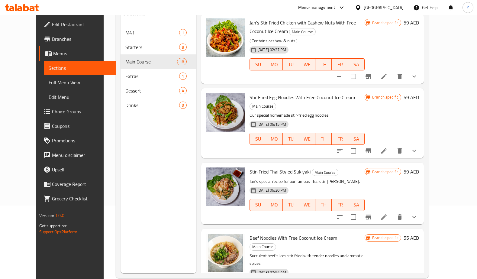
scroll to position [77, 0]
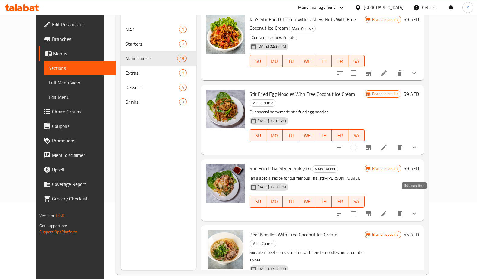
type input "stir"
click at [386, 211] on icon at bounding box center [383, 213] width 5 height 5
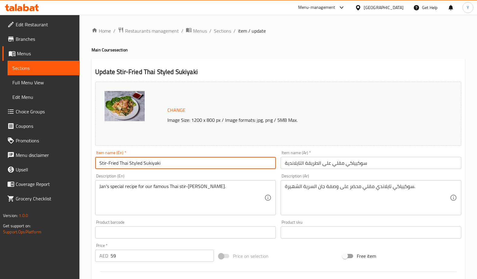
click at [259, 164] on input "Stir-Fried Thai Styled Sukiyaki" at bounding box center [185, 163] width 180 height 12
drag, startPoint x: 257, startPoint y: 164, endPoint x: 19, endPoint y: 156, distance: 238.3
click at [19, 156] on div "Edit Restaurant Branches Menus Sections Full Menu View Edit Menu Choice Groups …" at bounding box center [238, 255] width 477 height 480
paste input "Fried Thai Styled Sukiyaki With Free Coconut Ice Cream"
type input "Stir Fried Thai Styled Sukiyaki With Free Coconut Ice Cream"
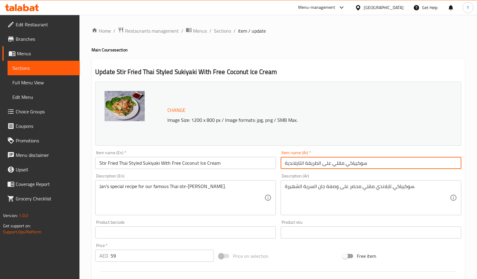
drag, startPoint x: 342, startPoint y: 165, endPoint x: 248, endPoint y: 163, distance: 93.9
click at [248, 163] on div "Change Image Size: 1200 x 800 px / Image formats: jpg, png / 5MB Max. Item name…" at bounding box center [278, 213] width 371 height 269
paste input "مع ايس كريم جوز الهند مجانا"
type input "سوكيياكي مقلي على الطريقة التايلاندية مع ايس كريم جوز الهند مجانا"
click at [245, 161] on input "Stir Fried Thai Styled Sukiyaki With Free Coconut Ice Cream" at bounding box center [185, 163] width 180 height 12
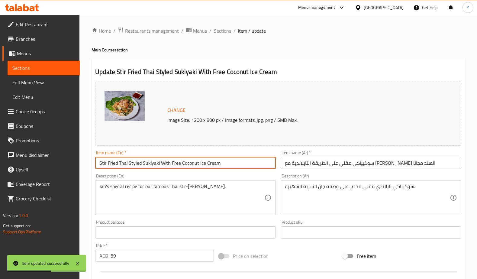
click at [225, 35] on div "Home / Restaurants management / Menus / Sections / item / update Main Course se…" at bounding box center [277, 255] width 373 height 456
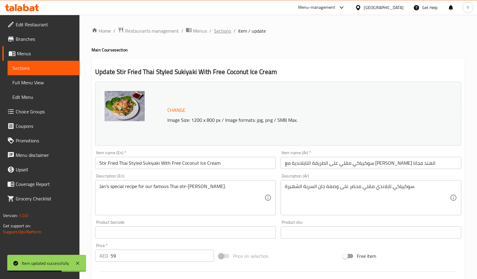
click at [225, 33] on span "Sections" at bounding box center [222, 30] width 17 height 7
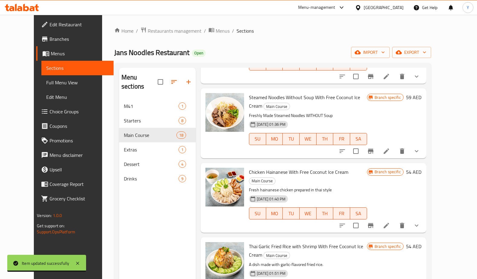
scroll to position [249, 0]
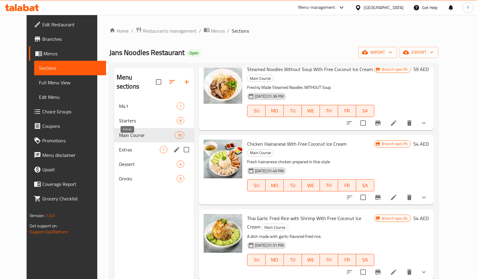
click at [137, 146] on span "Extras" at bounding box center [139, 149] width 41 height 7
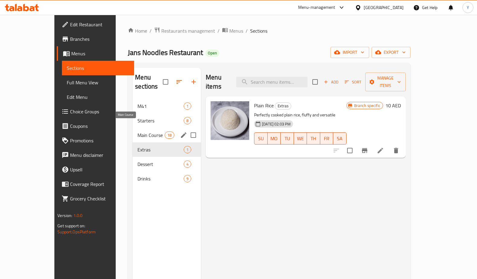
drag, startPoint x: 131, startPoint y: 126, endPoint x: 128, endPoint y: 132, distance: 6.3
click at [137, 131] on span "Main Course" at bounding box center [150, 134] width 27 height 7
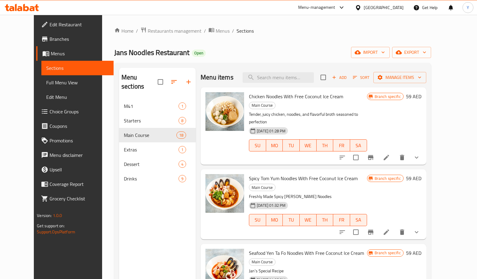
click at [344, 199] on div "18-03-2024 01:32 PM SU MO TU WE TH FR SA" at bounding box center [307, 215] width 123 height 33
click at [46, 83] on span "Full Menu View" at bounding box center [77, 82] width 62 height 7
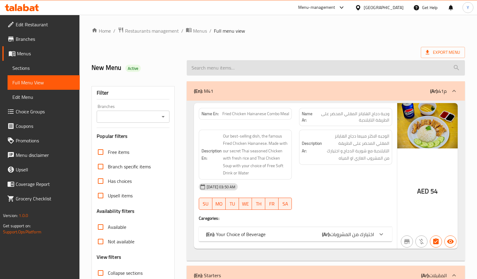
click at [245, 65] on input "search" at bounding box center [326, 67] width 278 height 15
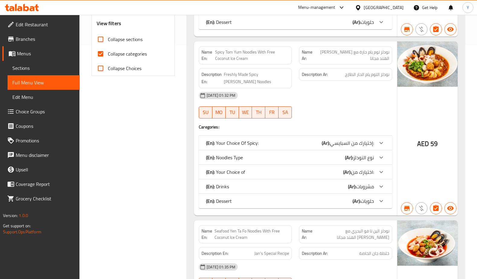
scroll to position [979, 0]
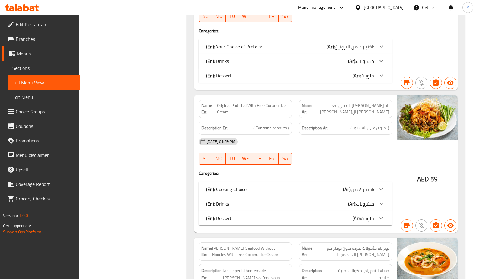
type input "with free"
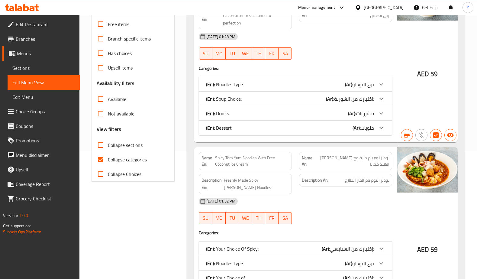
scroll to position [0, 0]
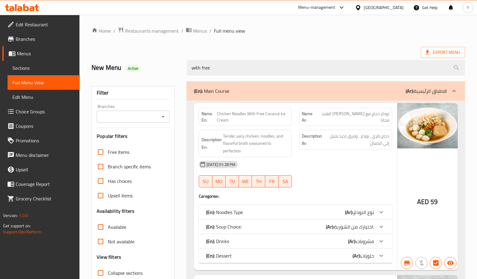
click at [344, 163] on div "18-03-2024 01:28 PM" at bounding box center [295, 164] width 200 height 14
click at [335, 172] on div "18-03-2024 01:28 PM SU MO TU WE TH FR SA" at bounding box center [295, 174] width 200 height 34
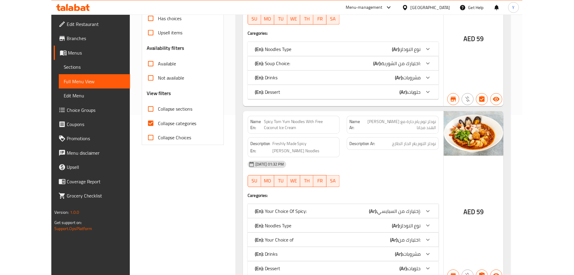
scroll to position [137, 0]
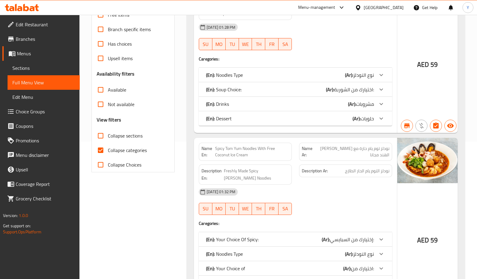
drag, startPoint x: 121, startPoint y: 152, endPoint x: 189, endPoint y: 146, distance: 67.9
click at [121, 152] on span "Collapse categories" at bounding box center [127, 149] width 39 height 7
click at [108, 152] on input "Collapse categories" at bounding box center [100, 150] width 14 height 14
checkbox input "false"
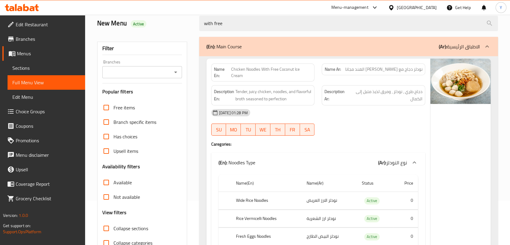
scroll to position [0, 0]
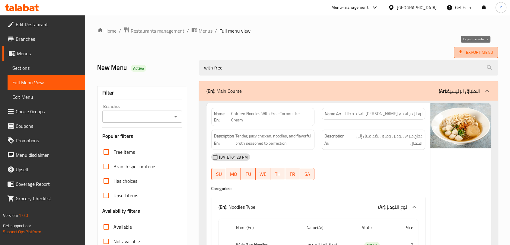
click at [482, 49] on span "Export Menu" at bounding box center [476, 53] width 34 height 8
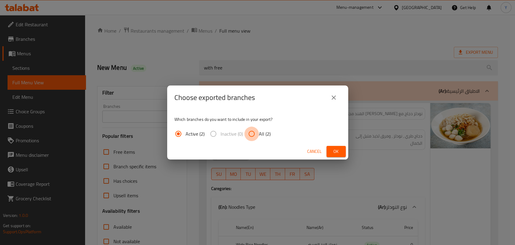
click at [250, 136] on input "All (2)" at bounding box center [251, 133] width 14 height 14
radio input "true"
click at [337, 148] on span "Ok" at bounding box center [336, 152] width 10 height 8
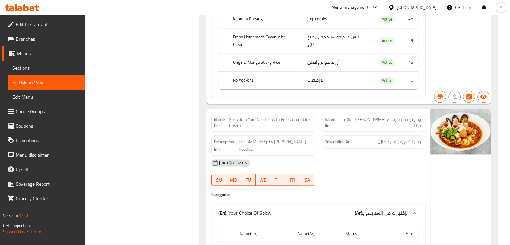
click at [361, 161] on div "18-03-2024 01:32 PM" at bounding box center [318, 162] width 221 height 14
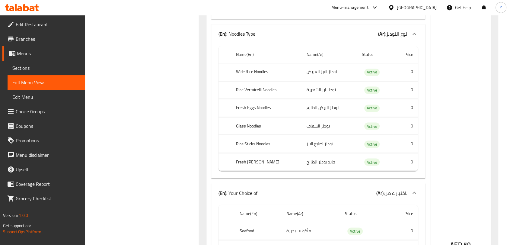
scroll to position [1024, 0]
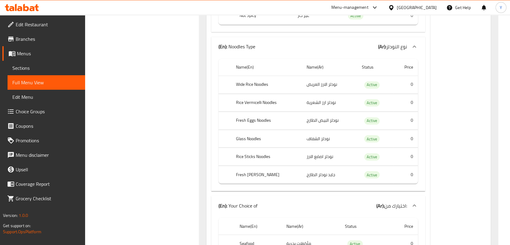
click at [26, 7] on icon at bounding box center [26, 7] width 6 height 7
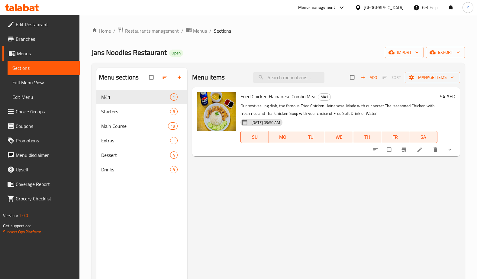
click at [389, 7] on div "[GEOGRAPHIC_DATA]" at bounding box center [383, 7] width 40 height 7
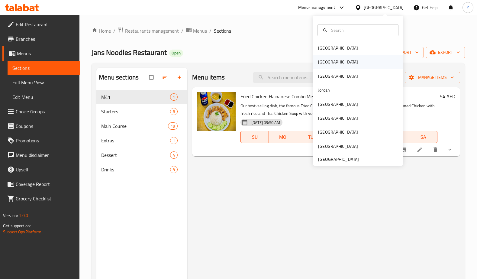
click at [324, 64] on div "Egypt" at bounding box center [337, 62] width 49 height 14
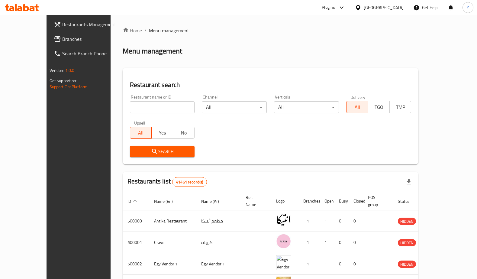
click at [142, 100] on div "Restaurant name or ID Restaurant name or ID" at bounding box center [162, 104] width 65 height 18
click at [146, 108] on input "search" at bounding box center [162, 107] width 65 height 12
paste input "704482"
type input "704482"
click button "Search" at bounding box center [162, 151] width 65 height 11
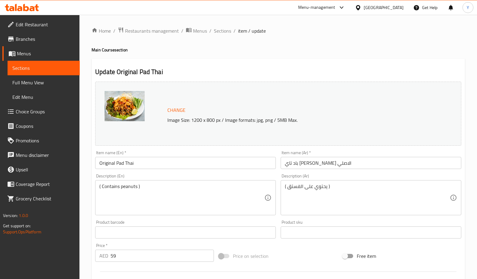
click at [29, 40] on span "Branches" at bounding box center [45, 38] width 59 height 7
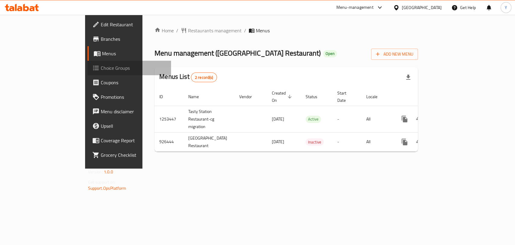
click at [93, 70] on icon at bounding box center [96, 68] width 6 height 5
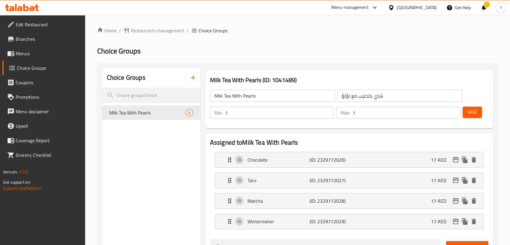
click at [36, 38] on span "Branches" at bounding box center [48, 38] width 65 height 7
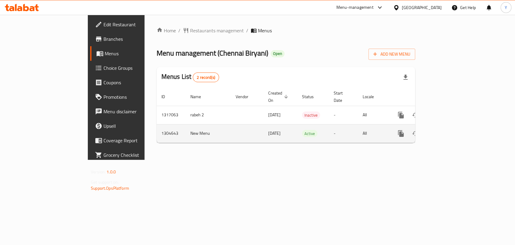
click at [452, 130] on link "enhanced table" at bounding box center [444, 133] width 14 height 14
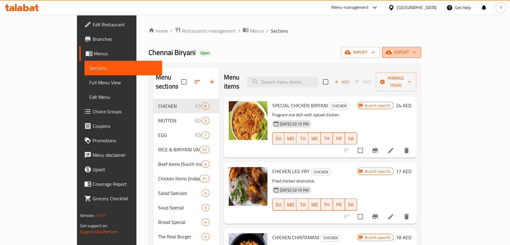
click at [416, 54] on span "export" at bounding box center [401, 53] width 29 height 8
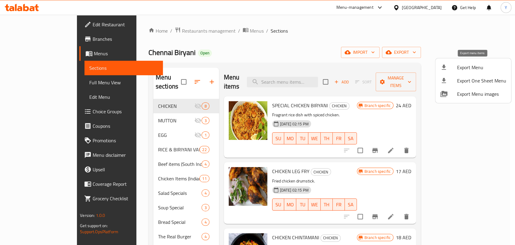
click at [471, 64] on span "Export Menu" at bounding box center [481, 67] width 49 height 7
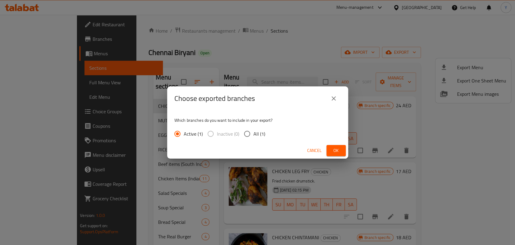
click at [247, 133] on input "All (1)" at bounding box center [247, 133] width 13 height 13
radio input "true"
click at [340, 149] on span "Ok" at bounding box center [336, 151] width 10 height 8
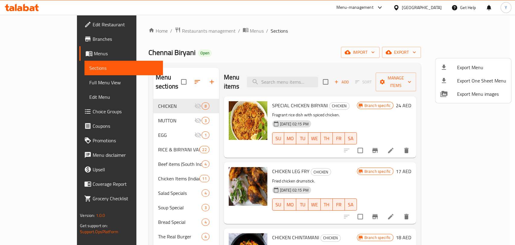
click at [389, 46] on div at bounding box center [257, 122] width 515 height 245
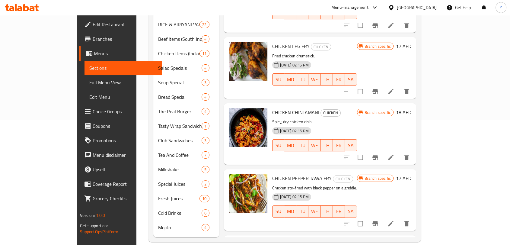
scroll to position [84, 0]
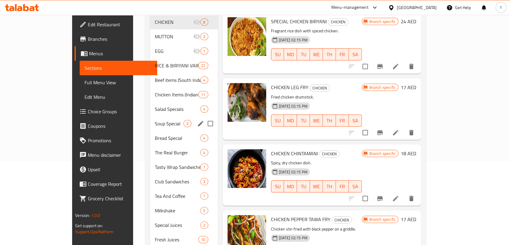
click at [155, 105] on span "Salad Specials" at bounding box center [178, 108] width 46 height 7
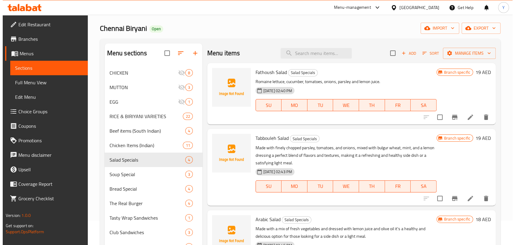
scroll to position [20, 0]
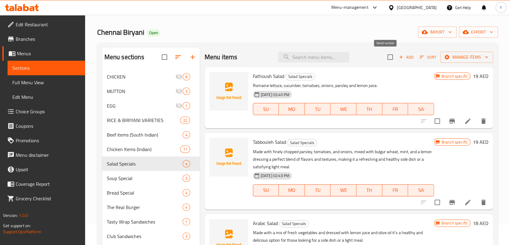
click at [385, 59] on input "checkbox" at bounding box center [390, 57] width 13 height 13
checkbox input "true"
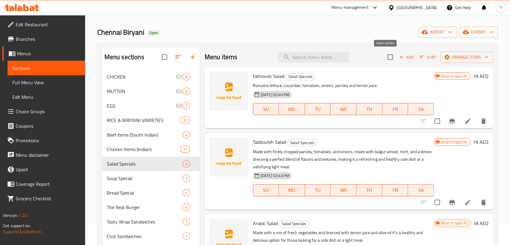
checkbox input "true"
click at [476, 57] on span "Manage items" at bounding box center [466, 57] width 43 height 8
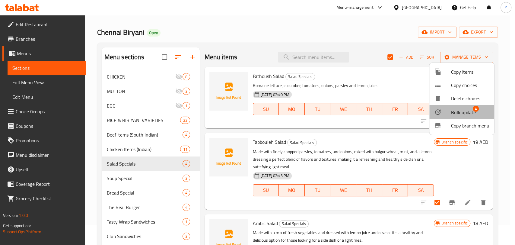
click at [456, 110] on span "Bulk update" at bounding box center [463, 112] width 25 height 7
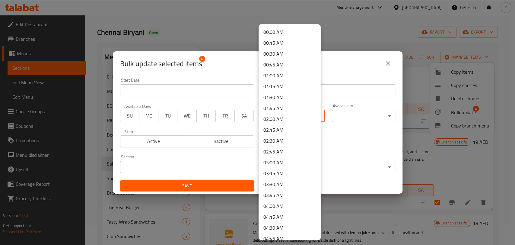
click at [282, 116] on body "​ Menu-management United Arab Emirates Get Help Y Edit Restaurant Branches Menu…" at bounding box center [257, 110] width 515 height 230
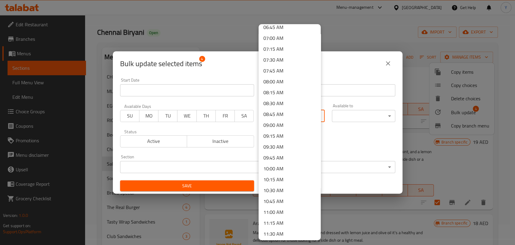
click at [281, 233] on li "11:30 AM" at bounding box center [290, 233] width 62 height 11
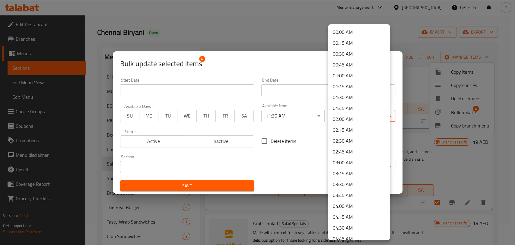
click at [345, 115] on body "​ Menu-management United Arab Emirates Get Help Y Edit Restaurant Branches Menu…" at bounding box center [257, 110] width 515 height 230
click at [350, 186] on li "03:30 AM" at bounding box center [359, 184] width 62 height 11
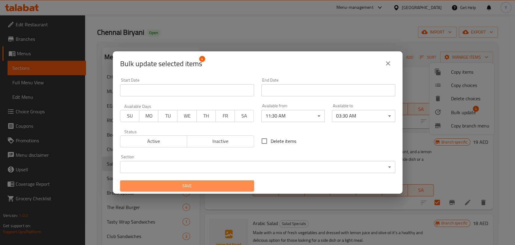
click at [232, 180] on button "Save" at bounding box center [187, 185] width 134 height 11
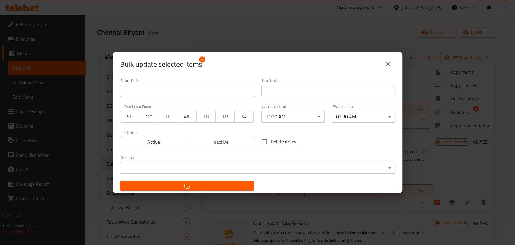
checkbox input "false"
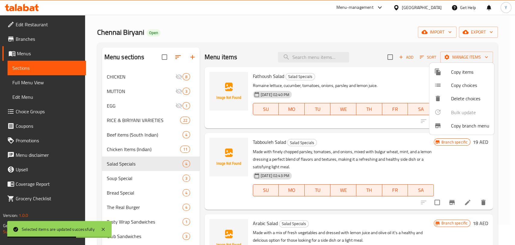
click at [134, 181] on div at bounding box center [257, 122] width 515 height 245
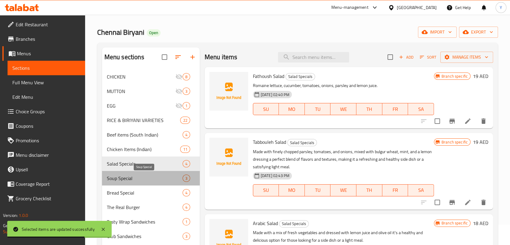
click at [133, 177] on span "Soup Special" at bounding box center [145, 177] width 76 height 7
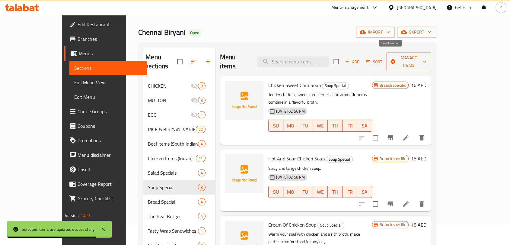
click at [343, 57] on input "checkbox" at bounding box center [336, 61] width 13 height 13
checkbox input "true"
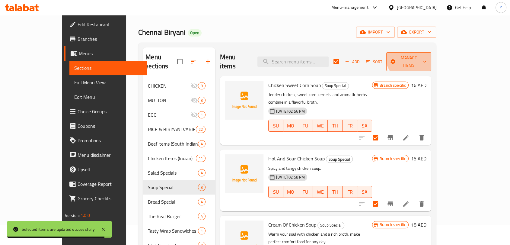
click at [431, 52] on button "Manage items" at bounding box center [408, 61] width 45 height 19
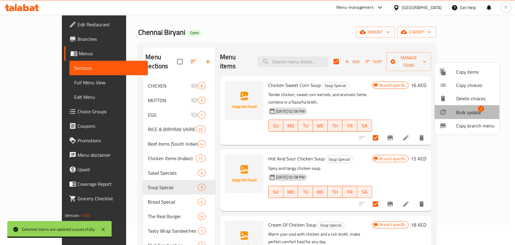
click at [468, 114] on span "Bulk update" at bounding box center [468, 112] width 25 height 7
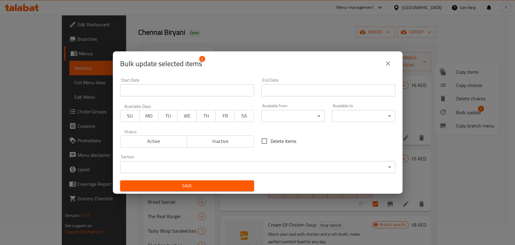
click at [273, 116] on body "​ Menu-management United Arab Emirates Get Help Y Edit Restaurant Branches Menu…" at bounding box center [257, 110] width 515 height 230
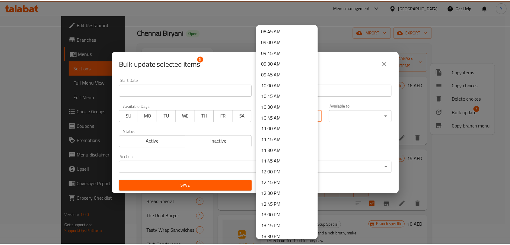
scroll to position [368, 0]
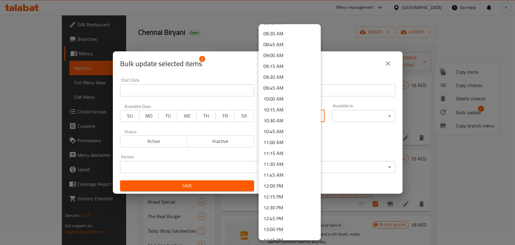
click at [297, 159] on li "11:30 AM" at bounding box center [290, 163] width 62 height 11
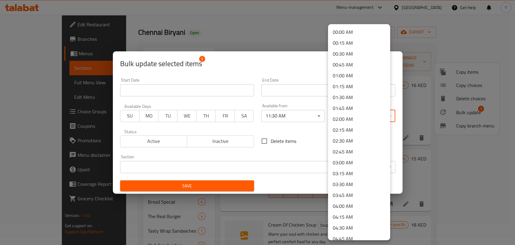
click at [347, 120] on body "​ Menu-management United Arab Emirates Get Help Y Edit Restaurant Branches Menu…" at bounding box center [257, 110] width 515 height 230
click at [353, 182] on li "03:30 AM" at bounding box center [359, 184] width 62 height 11
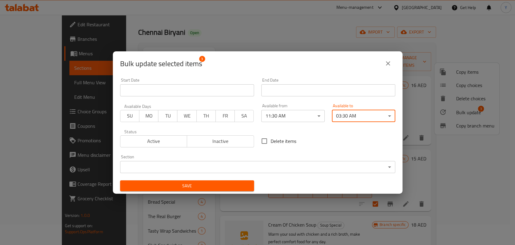
click at [253, 186] on div "Save" at bounding box center [186, 186] width 141 height 18
click at [241, 185] on span "Save" at bounding box center [187, 186] width 124 height 8
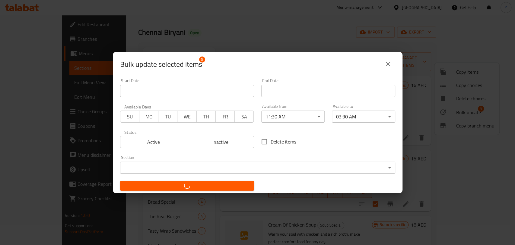
checkbox input "false"
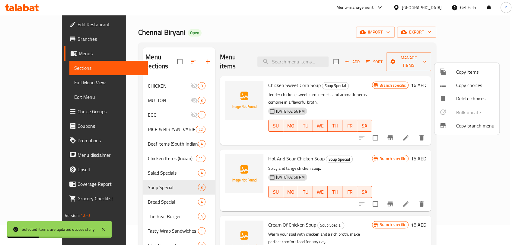
click at [144, 195] on div at bounding box center [257, 122] width 515 height 245
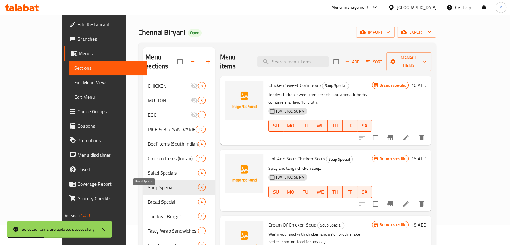
click at [148, 198] on span "Bread Special" at bounding box center [173, 201] width 50 height 7
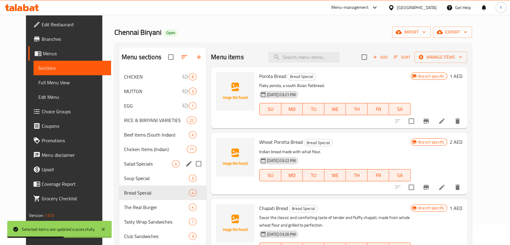
click at [139, 167] on span "Salad Specials" at bounding box center [148, 163] width 48 height 7
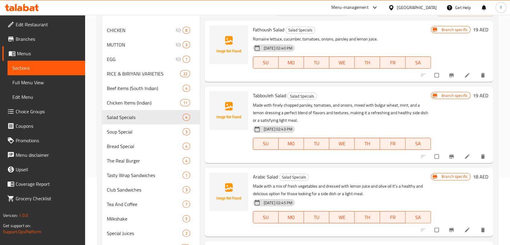
scroll to position [75, 0]
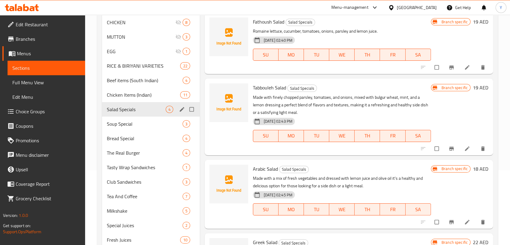
click at [141, 112] on span "Salad Specials" at bounding box center [136, 109] width 59 height 7
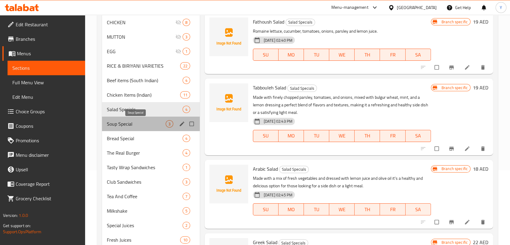
click at [141, 123] on span "Soup Special" at bounding box center [136, 123] width 59 height 7
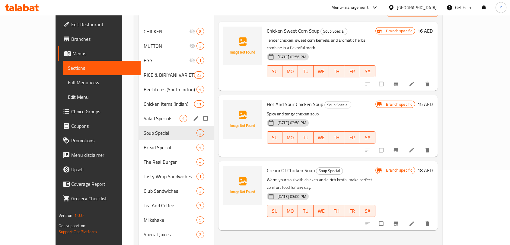
click at [141, 114] on div "Salad Specials 4" at bounding box center [176, 118] width 75 height 14
click at [144, 115] on span "Salad Specials" at bounding box center [162, 118] width 36 height 7
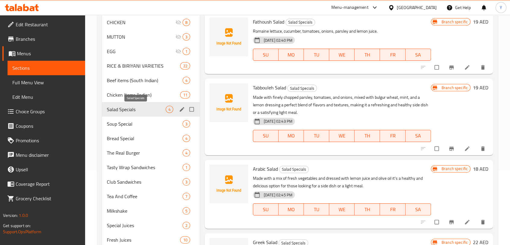
click at [139, 111] on span "Salad Specials" at bounding box center [136, 109] width 59 height 7
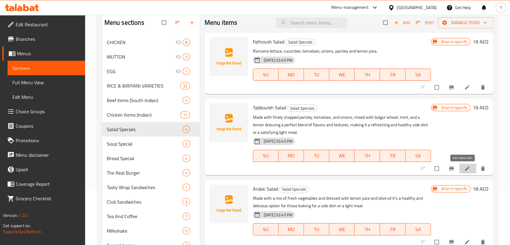
click at [465, 169] on icon at bounding box center [467, 168] width 5 height 5
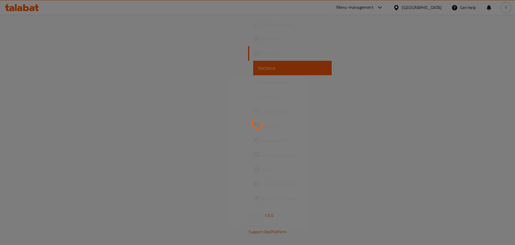
click at [461, 169] on div at bounding box center [257, 122] width 515 height 245
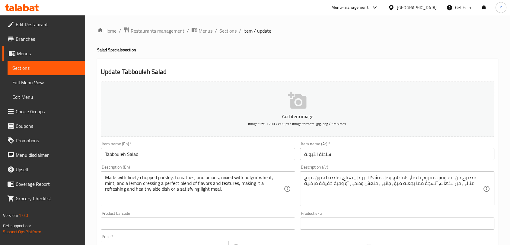
click at [228, 28] on span "Sections" at bounding box center [227, 30] width 17 height 7
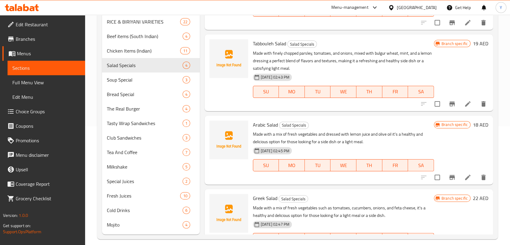
scroll to position [122, 0]
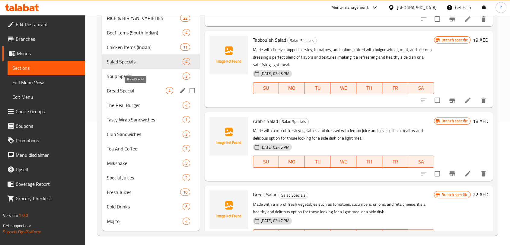
click at [126, 91] on span "Bread Special" at bounding box center [136, 90] width 59 height 7
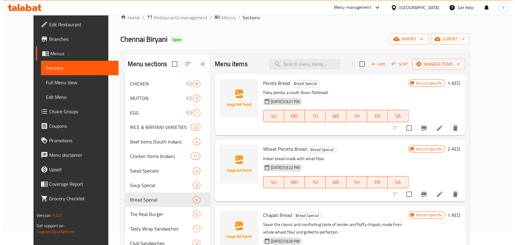
scroll to position [5, 0]
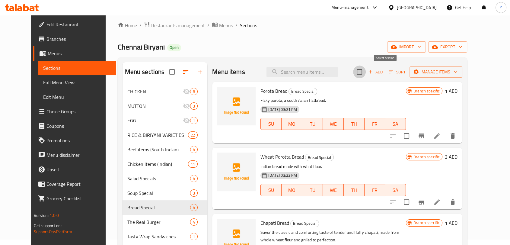
click at [366, 74] on input "checkbox" at bounding box center [359, 71] width 13 height 13
checkbox input "true"
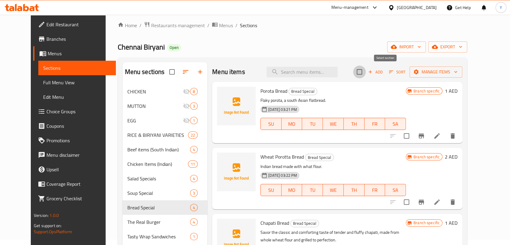
checkbox input "true"
click at [458, 71] on span "Manage items" at bounding box center [435, 72] width 43 height 8
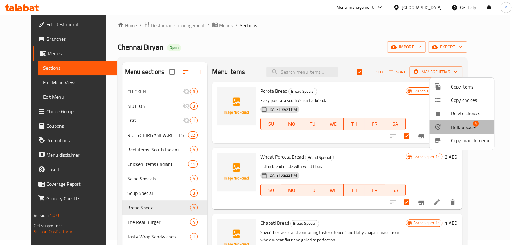
click at [462, 124] on span "Bulk update" at bounding box center [463, 126] width 25 height 7
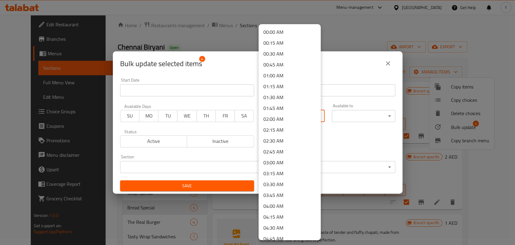
click at [308, 115] on body "​ Menu-management United Arab Emirates Get Help Y Edit Restaurant Branches Menu…" at bounding box center [257, 124] width 515 height 230
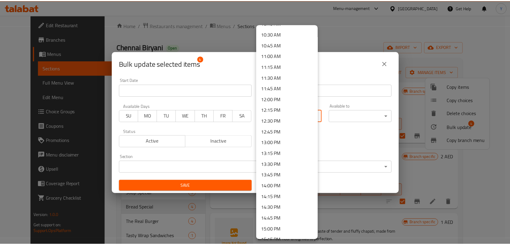
scroll to position [452, 0]
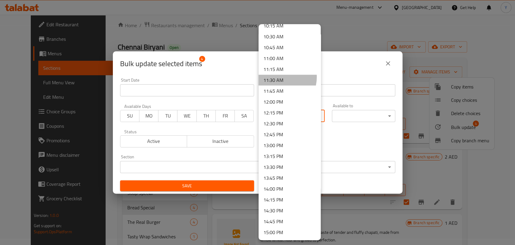
click at [279, 77] on li "11:30 AM" at bounding box center [290, 80] width 62 height 11
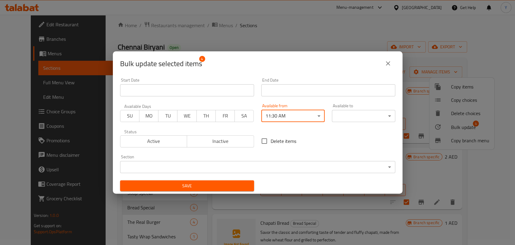
click at [363, 121] on body "​ Menu-management United Arab Emirates Get Help Y Edit Restaurant Branches Menu…" at bounding box center [257, 124] width 515 height 230
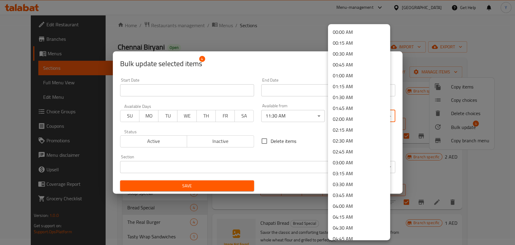
click at [347, 185] on li "03:30 AM" at bounding box center [359, 184] width 62 height 11
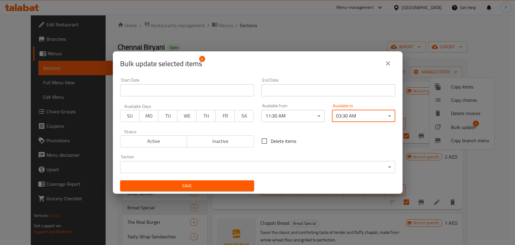
click at [225, 184] on span "Save" at bounding box center [187, 186] width 124 height 8
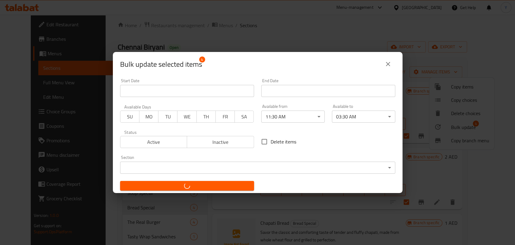
checkbox input "false"
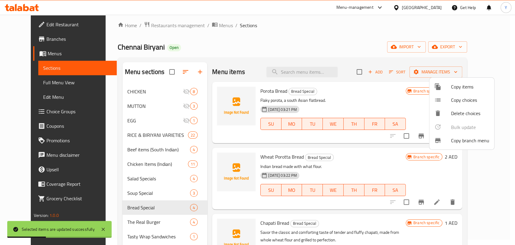
click at [334, 97] on div at bounding box center [257, 122] width 515 height 245
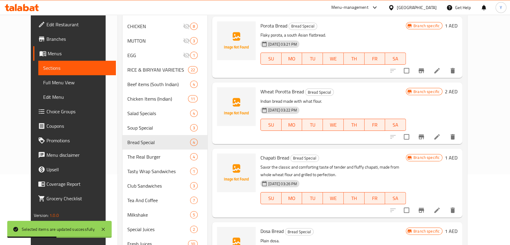
scroll to position [71, 0]
click at [43, 82] on span "Full Menu View" at bounding box center [77, 82] width 68 height 7
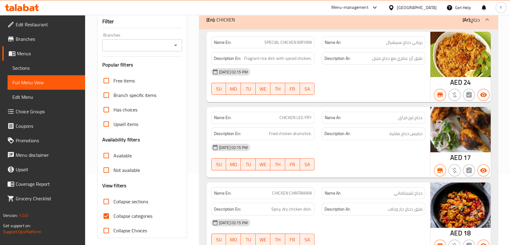
click at [349, 154] on div "07-08-2025 02:15 PM SU MO TU WE TH FR SA" at bounding box center [318, 157] width 221 height 34
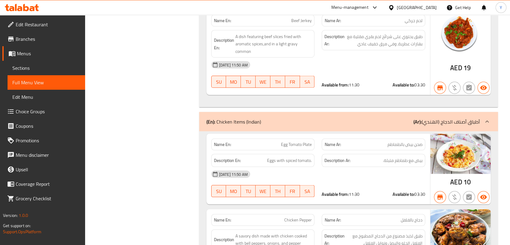
scroll to position [3485, 0]
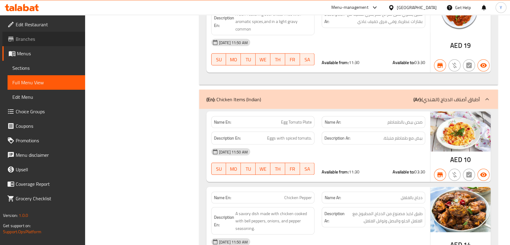
click at [36, 38] on span "Branches" at bounding box center [48, 38] width 65 height 7
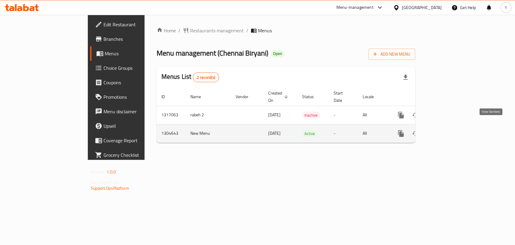
click at [448, 130] on icon "enhanced table" at bounding box center [444, 133] width 7 height 7
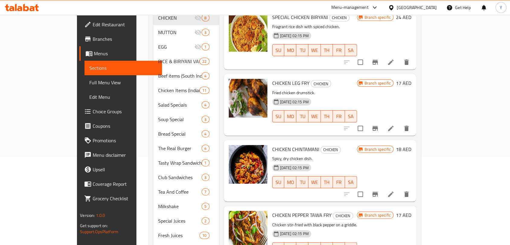
scroll to position [97, 0]
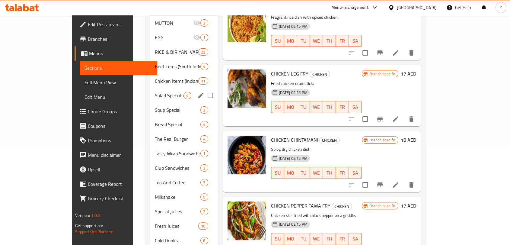
click at [150, 93] on div "CHICKEN 8 MUTTON 3 EGG 1 RICE & BIRIYANI VARIETIES 22 Beef items (South Indian)…" at bounding box center [184, 131] width 68 height 261
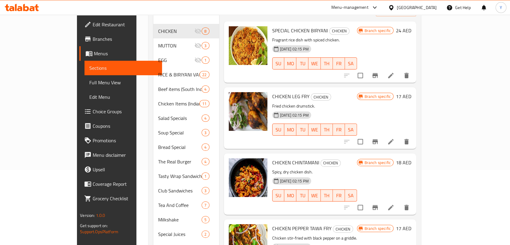
scroll to position [65, 0]
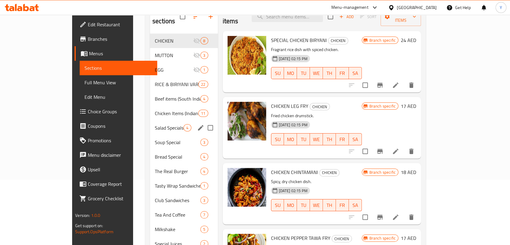
click at [150, 124] on div "Salad Specials 4" at bounding box center [184, 127] width 68 height 14
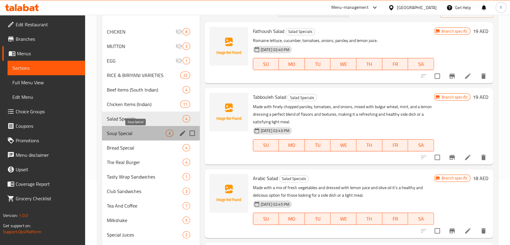
click at [130, 133] on span "Soup Special" at bounding box center [136, 132] width 59 height 7
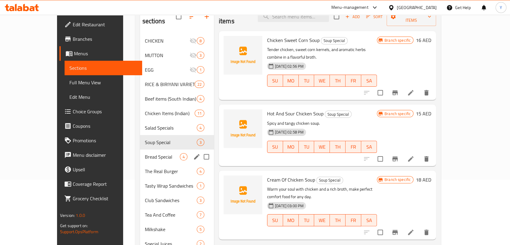
click at [140, 149] on div "Bread Special 4" at bounding box center [177, 156] width 74 height 14
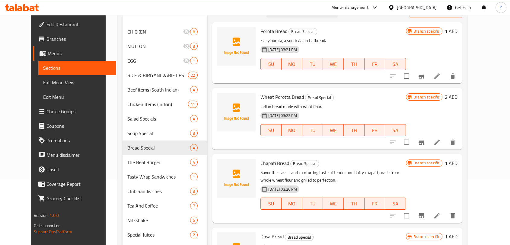
click at [52, 84] on span "Full Menu View" at bounding box center [77, 82] width 68 height 7
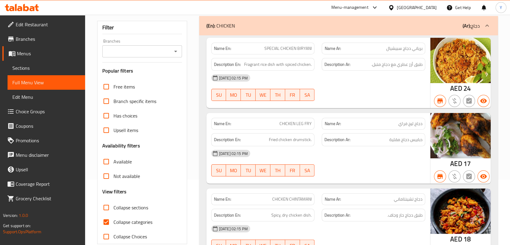
click at [344, 150] on div "[DATE] 02:15 PM" at bounding box center [318, 153] width 221 height 14
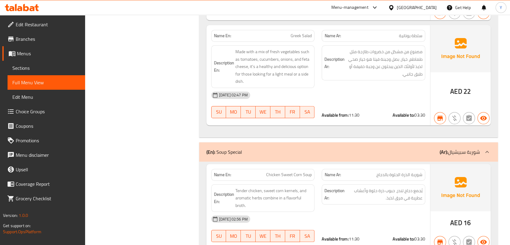
click at [28, 39] on span "Branches" at bounding box center [48, 38] width 65 height 7
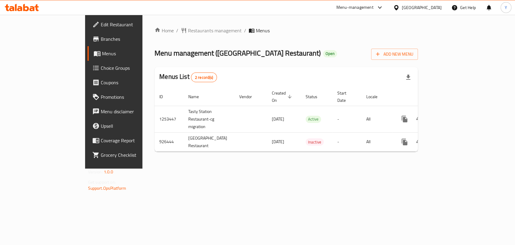
click at [101, 38] on span "Branches" at bounding box center [133, 38] width 65 height 7
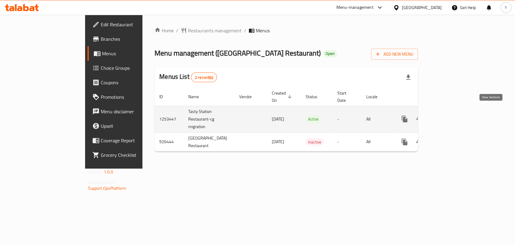
click at [452, 115] on icon "enhanced table" at bounding box center [448, 118] width 7 height 7
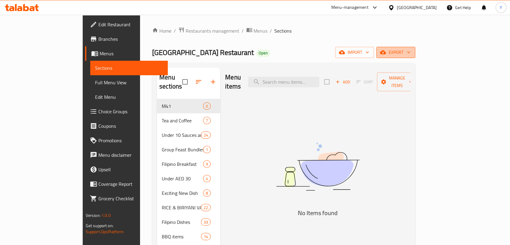
click at [410, 54] on span "export" at bounding box center [395, 53] width 29 height 8
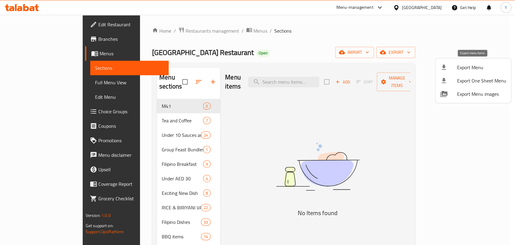
click at [469, 70] on span "Export Menu" at bounding box center [481, 67] width 49 height 7
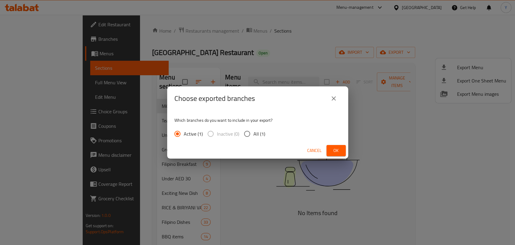
click at [245, 132] on input "All (1)" at bounding box center [247, 133] width 13 height 13
radio input "true"
click at [340, 151] on span "Ok" at bounding box center [336, 151] width 10 height 8
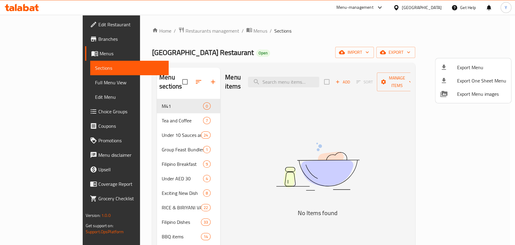
click at [435, 146] on div at bounding box center [257, 122] width 515 height 245
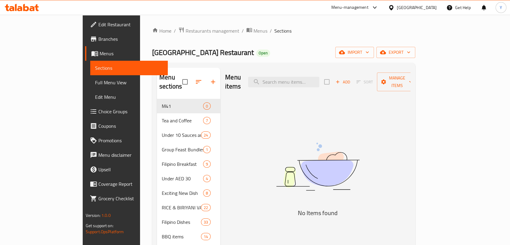
drag, startPoint x: 444, startPoint y: 144, endPoint x: 435, endPoint y: 129, distance: 18.1
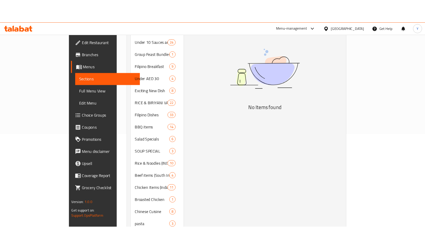
scroll to position [123, 0]
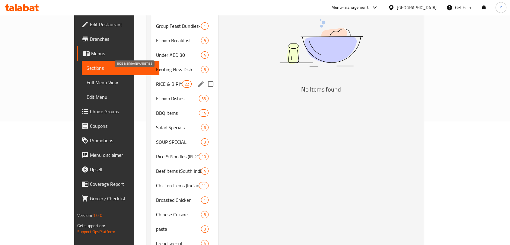
click at [156, 80] on span "RICE & BIRIYANI VARIETIES" at bounding box center [169, 83] width 26 height 7
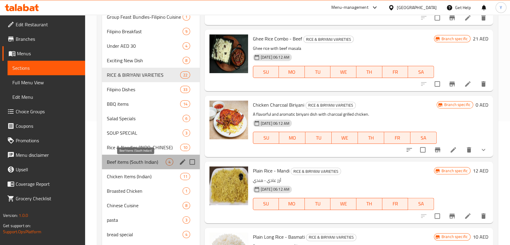
click at [146, 160] on span "Beef items (South Indian)" at bounding box center [136, 161] width 59 height 7
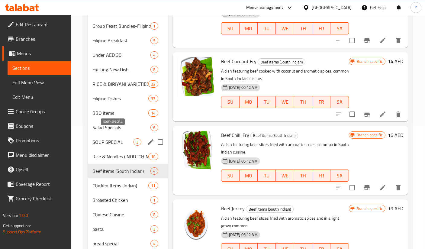
drag, startPoint x: 109, startPoint y: 129, endPoint x: 200, endPoint y: 102, distance: 95.0
click at [110, 138] on span "SOUP SPECIAL" at bounding box center [113, 141] width 41 height 7
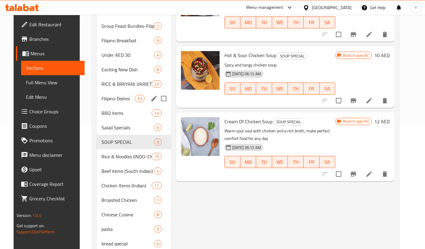
click at [111, 80] on span "RICE & BIRIYANI VARIETIES" at bounding box center [126, 83] width 50 height 7
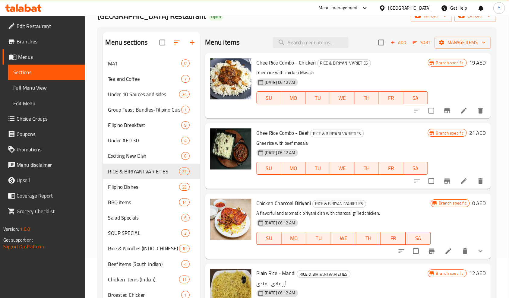
scroll to position [37, 0]
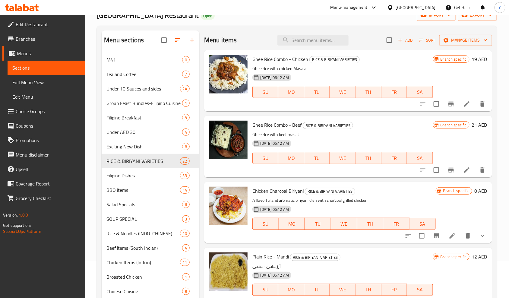
click at [253, 130] on div "Ghee Rice Combo - Beef RICE & BIRIYANI VARIETIES Ghee rice with beef masala 31-…" at bounding box center [343, 146] width 186 height 56
click at [255, 194] on span "Chicken Charcoal Biriyani" at bounding box center [278, 191] width 51 height 9
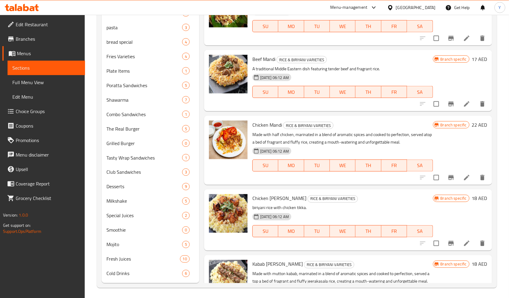
scroll to position [604, 0]
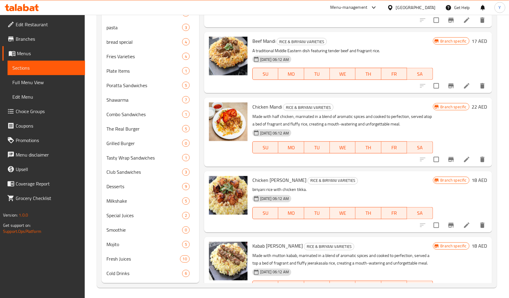
drag, startPoint x: 250, startPoint y: 255, endPoint x: 488, endPoint y: 130, distance: 268.9
click at [250, 244] on div "Kabab Biriyani Mutton RICE & BIRIYANI VARIETIES Made with mutton kabab, marinat…" at bounding box center [343, 272] width 186 height 64
click at [234, 233] on div "Chicken Tikka Biriyani RICE & BIRIYANI VARIETIES biriyani rice with chicken tik…" at bounding box center [348, 201] width 288 height 61
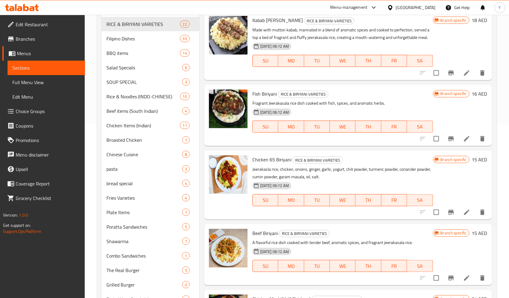
scroll to position [173, 0]
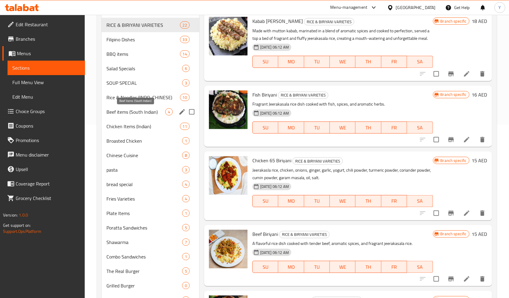
click at [123, 110] on span "Beef items (South Indian)" at bounding box center [136, 111] width 59 height 7
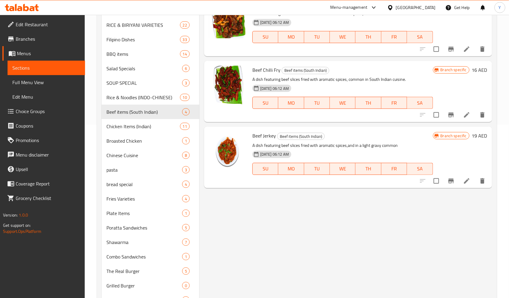
click at [233, 215] on div "Menu items Add Sort Manage items Beef Masala Beef items (South Indian) Indulge …" at bounding box center [345, 159] width 293 height 531
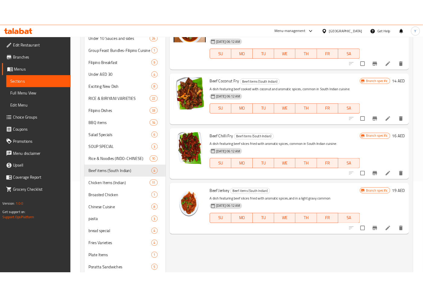
scroll to position [106, 0]
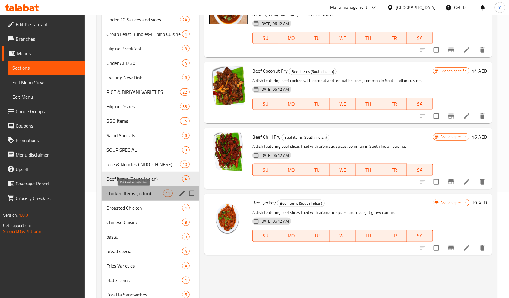
click at [122, 191] on span "Chicken Items (Indian)" at bounding box center [135, 193] width 56 height 7
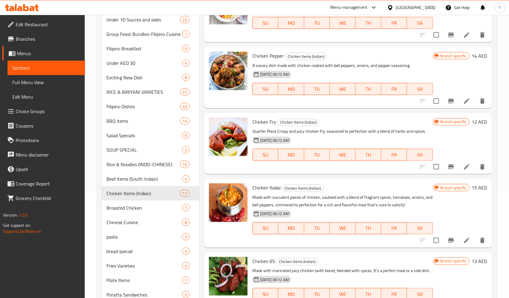
click at [235, 173] on div "Chicken Fry Chicken Items (Indian) Quarter Piece Crispy and juicy chicken fry, …" at bounding box center [348, 143] width 288 height 61
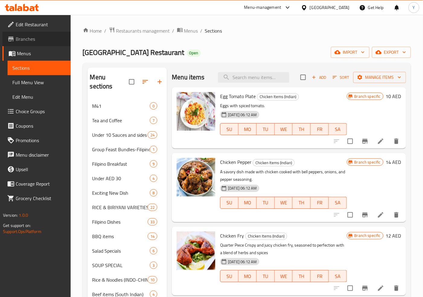
click at [28, 43] on span "Branches" at bounding box center [41, 38] width 50 height 7
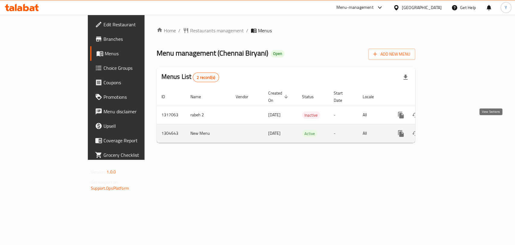
click at [448, 130] on icon "enhanced table" at bounding box center [444, 133] width 7 height 7
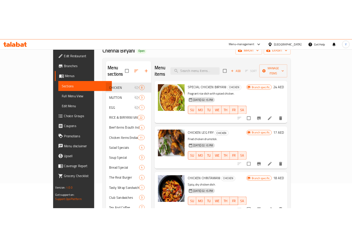
scroll to position [39, 0]
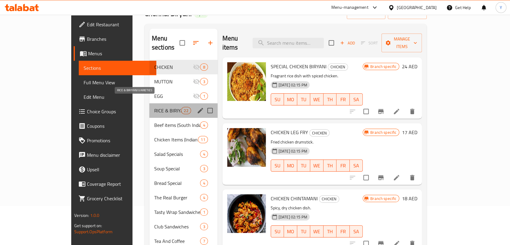
click at [154, 107] on span "RICE & BIRIYANI VARIETIES" at bounding box center [167, 110] width 27 height 7
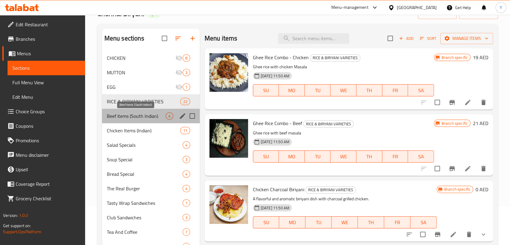
click at [125, 118] on span "Beef items (South Indian)" at bounding box center [136, 115] width 59 height 7
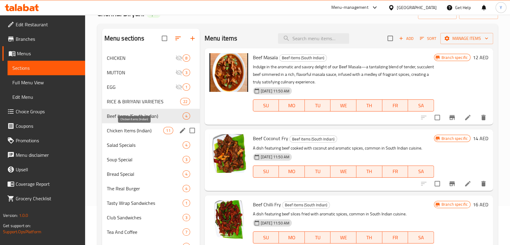
click at [129, 132] on span "Chicken Items (Indian)" at bounding box center [135, 130] width 57 height 7
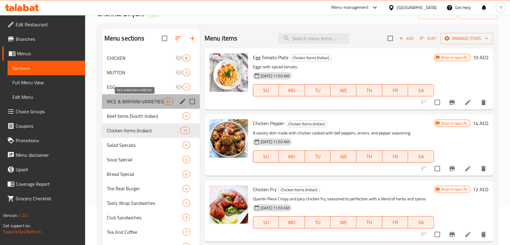
click at [147, 104] on span "RICE & BIRIYANI VARIETIES" at bounding box center [135, 101] width 57 height 7
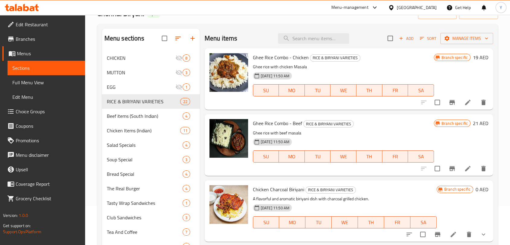
click at [502, 81] on div "Home / Restaurants management / Menus / Sections Chennai Biryani Open import ex…" at bounding box center [297, 153] width 425 height 355
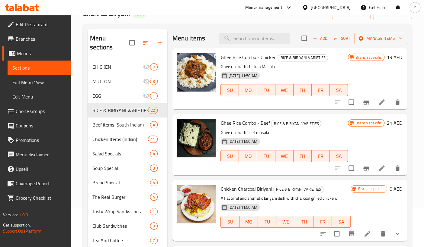
click at [328, 73] on div "[DATE] 11:50 AM SU MO TU WE TH FR SA" at bounding box center [284, 86] width 132 height 33
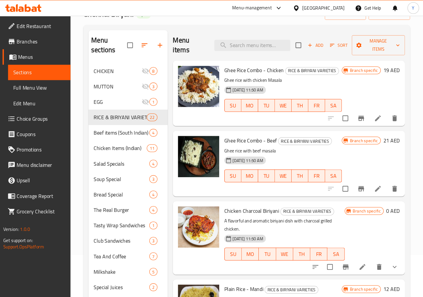
scroll to position [39, 0]
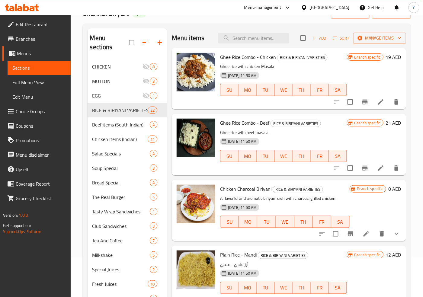
drag, startPoint x: 350, startPoint y: 0, endPoint x: 2, endPoint y: 161, distance: 383.8
click at [252, 138] on div "[DATE] 11:50 AM SU MO TU WE TH FR SA" at bounding box center [283, 152] width 131 height 33
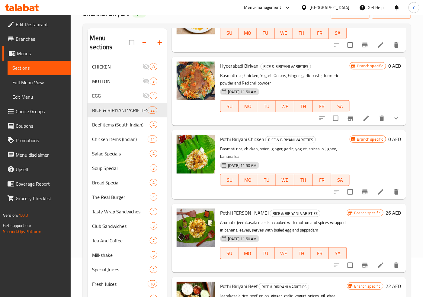
scroll to position [620, 0]
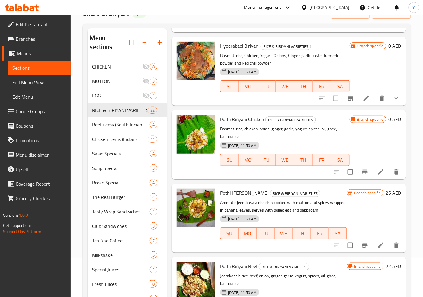
click at [317, 203] on p "Aromatic jeerakasala rice dish cooked with mutton and spices wrapped in banana …" at bounding box center [283, 206] width 126 height 15
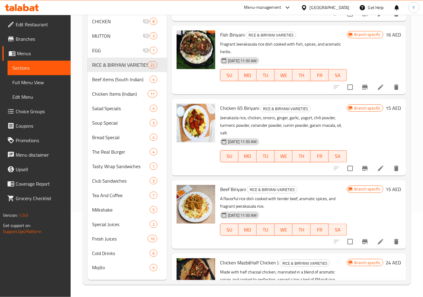
scroll to position [1304, 0]
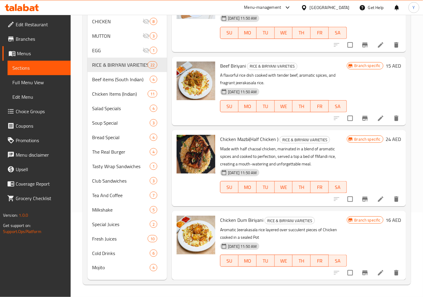
click at [295, 154] on p "Made with half chacoal chicken, marinated in a blend of aromatic spices and coo…" at bounding box center [283, 156] width 126 height 23
click at [109, 80] on span "Beef items (South Indian)" at bounding box center [112, 79] width 41 height 7
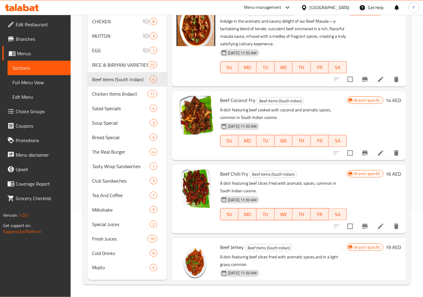
click at [305, 183] on p "A dish featuring beef slices fried with aromatic spices, common in South Indian…" at bounding box center [283, 187] width 126 height 15
click at [122, 93] on span "Chicken Items (Indian)" at bounding box center [111, 93] width 39 height 7
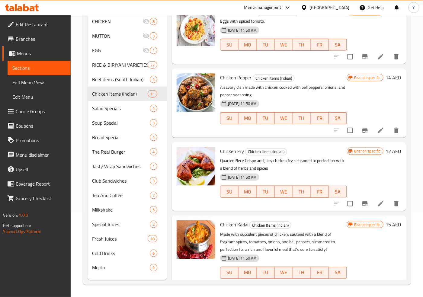
click at [232, 126] on div "SU MO TU WE TH FR SA" at bounding box center [283, 118] width 131 height 17
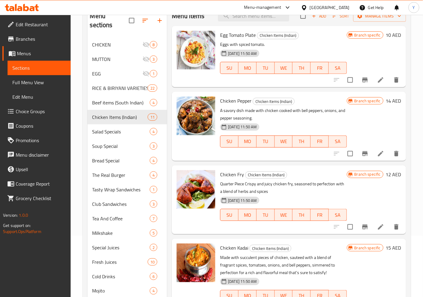
scroll to position [60, 0]
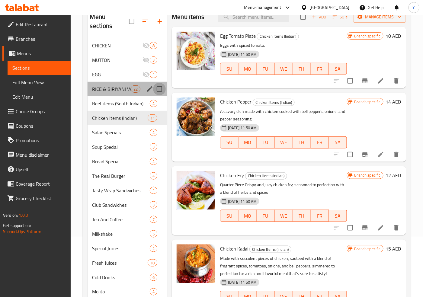
click at [159, 90] on input "Menu sections" at bounding box center [159, 89] width 13 height 13
checkbox input "true"
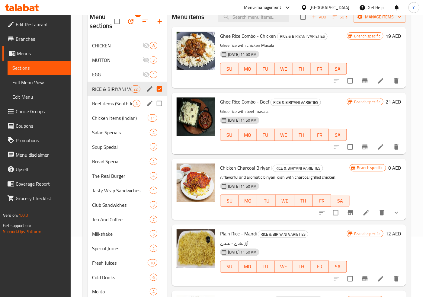
drag, startPoint x: 161, startPoint y: 102, endPoint x: 159, endPoint y: 119, distance: 16.7
click at [161, 102] on input "Menu sections" at bounding box center [159, 103] width 13 height 13
checkbox input "true"
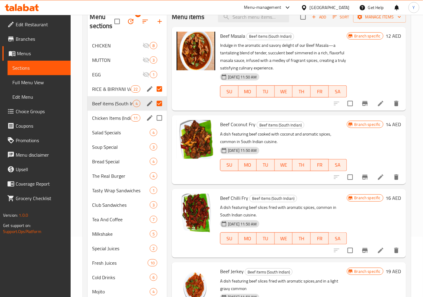
click at [158, 118] on input "Menu sections" at bounding box center [159, 118] width 13 height 13
checkbox input "true"
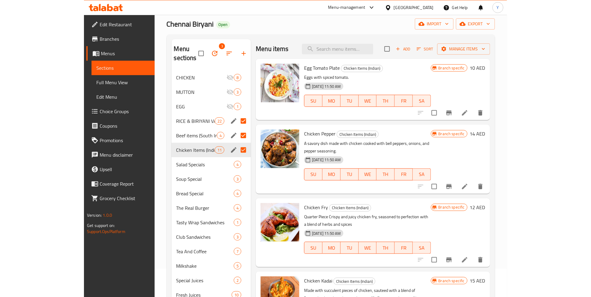
scroll to position [15, 0]
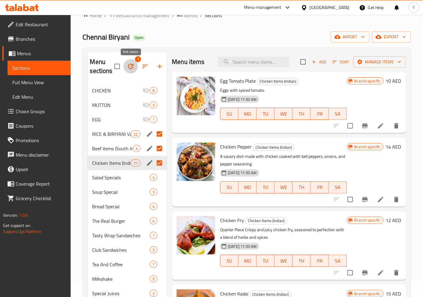
click at [129, 69] on icon "button" at bounding box center [130, 66] width 7 height 7
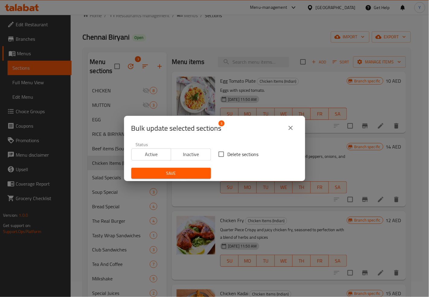
click at [285, 128] on button "close" at bounding box center [290, 128] width 14 height 14
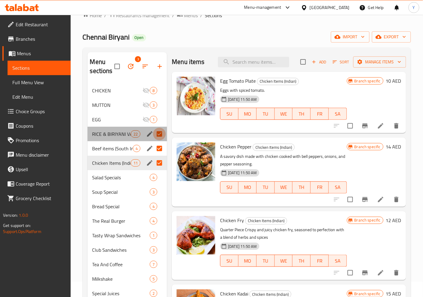
click at [155, 136] on input "Menu sections" at bounding box center [159, 134] width 13 height 13
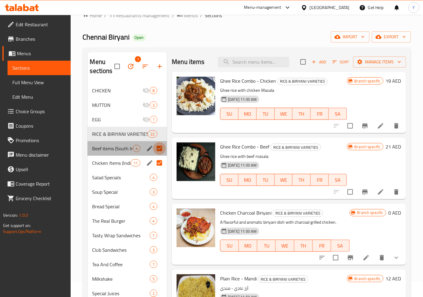
drag, startPoint x: 160, startPoint y: 145, endPoint x: 160, endPoint y: 148, distance: 3.3
click at [160, 144] on input "Menu sections" at bounding box center [159, 148] width 13 height 13
checkbox input "false"
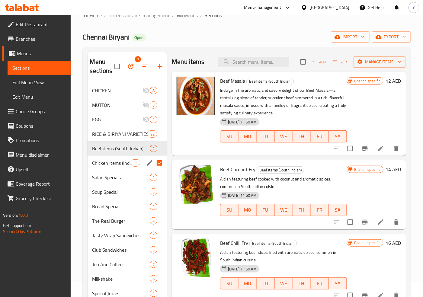
click at [161, 161] on input "Menu sections" at bounding box center [159, 163] width 13 height 13
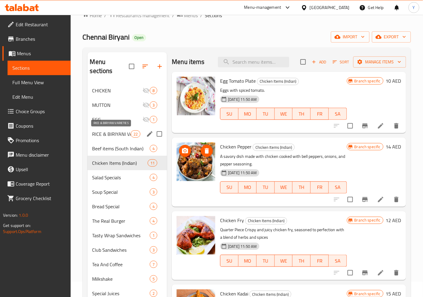
click at [129, 133] on span "RICE & BIRIYANI VARIETIES" at bounding box center [111, 133] width 39 height 7
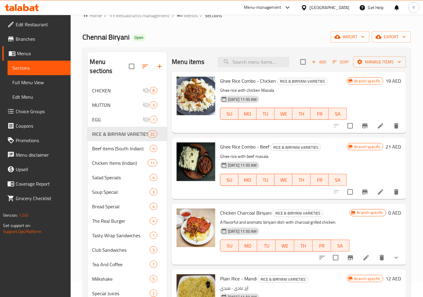
click at [297, 62] on input "checkbox" at bounding box center [303, 62] width 13 height 13
click at [301, 65] on input "checkbox" at bounding box center [303, 62] width 13 height 13
click at [297, 62] on input "checkbox" at bounding box center [303, 62] width 13 height 13
click at [297, 63] on input "checkbox" at bounding box center [303, 62] width 13 height 13
checkbox input "false"
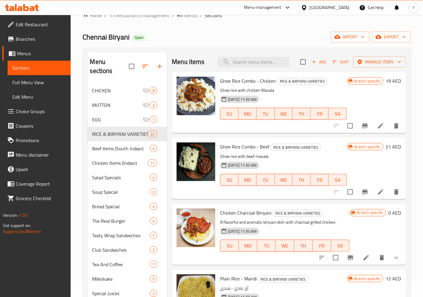
checkbox input "false"
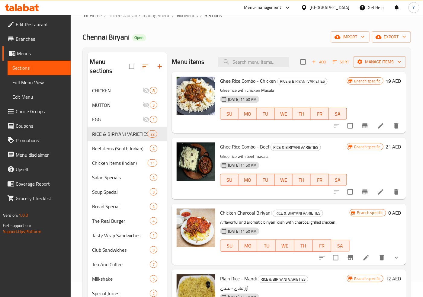
checkbox input "false"
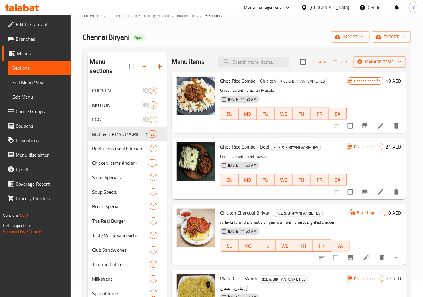
checkbox input "false"
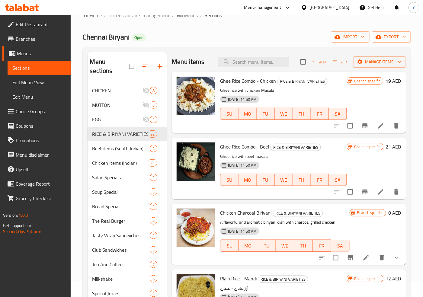
checkbox input "false"
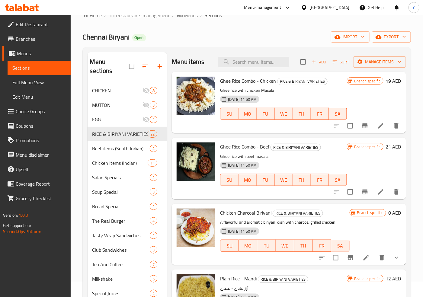
checkbox input "false"
click at [297, 62] on input "checkbox" at bounding box center [303, 62] width 13 height 13
checkbox input "true"
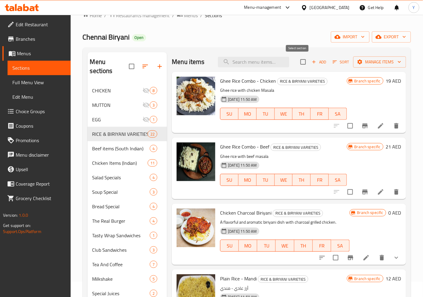
checkbox input "true"
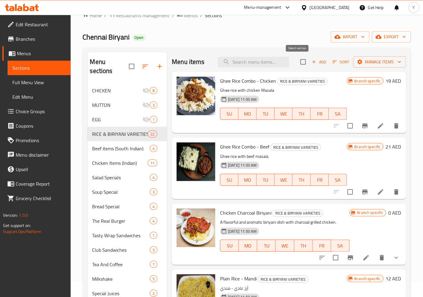
checkbox input "true"
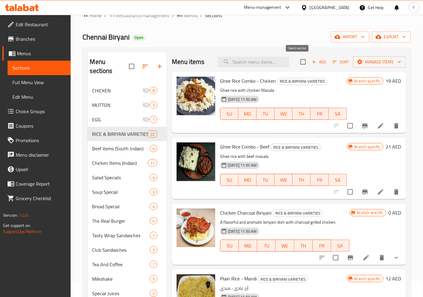
checkbox input "true"
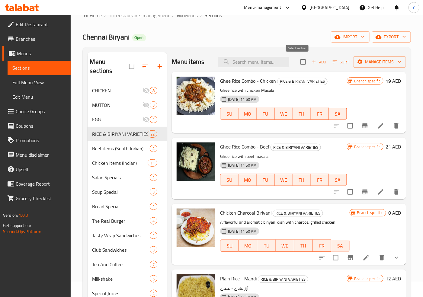
checkbox input "true"
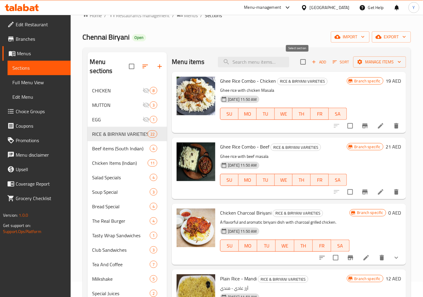
checkbox input "true"
click at [354, 66] on button "Manage items" at bounding box center [379, 61] width 53 height 11
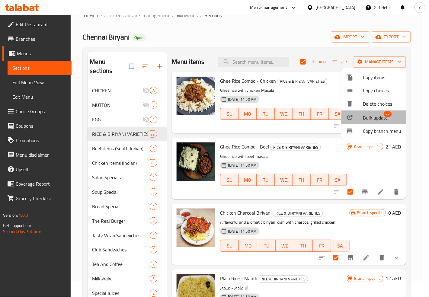
click at [361, 116] on div at bounding box center [354, 117] width 17 height 7
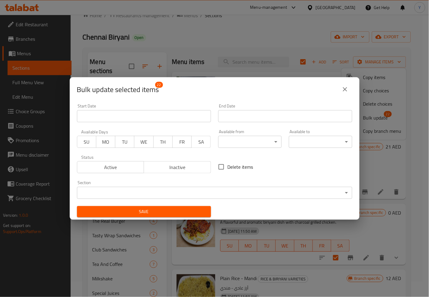
click at [238, 139] on body "​ Menu-management [GEOGRAPHIC_DATA] Get Help Y Edit Restaurant Branches Menus S…" at bounding box center [214, 140] width 429 height 282
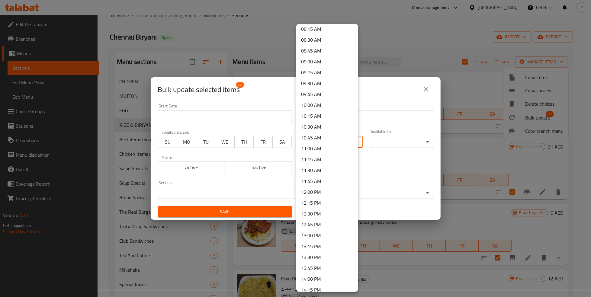
scroll to position [360, 0]
click at [323, 170] on li "11:30 AM" at bounding box center [327, 171] width 62 height 11
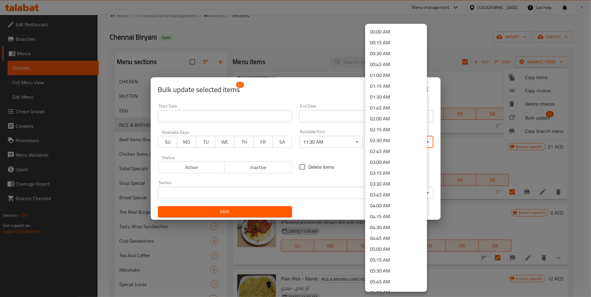
click at [401, 145] on body "​ Menu-management [GEOGRAPHIC_DATA] Get Help Y Edit Restaurant Branches Menus S…" at bounding box center [295, 140] width 591 height 282
click at [376, 183] on li "03:30 AM" at bounding box center [396, 183] width 62 height 11
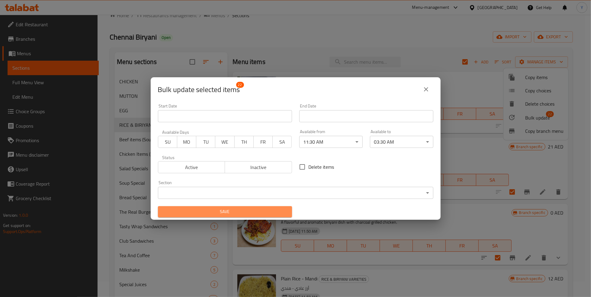
click at [275, 209] on span "Save" at bounding box center [225, 212] width 124 height 8
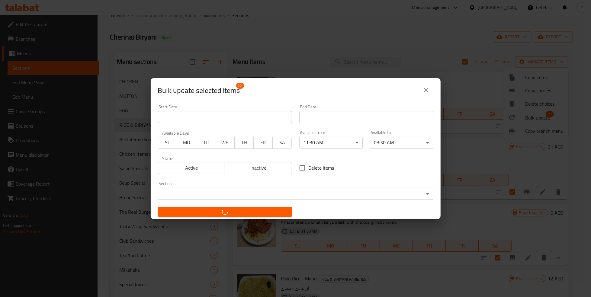
checkbox input "false"
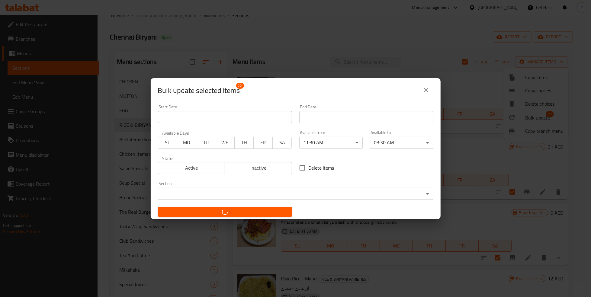
checkbox input "false"
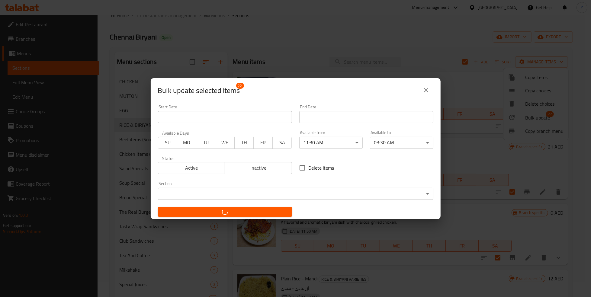
checkbox input "false"
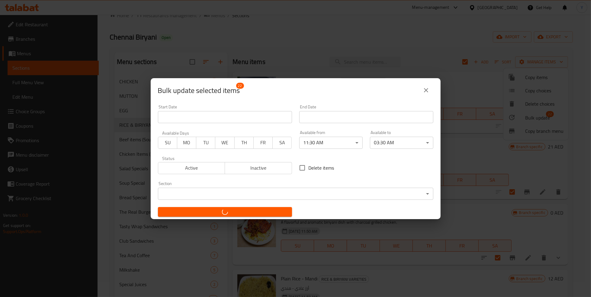
checkbox input "false"
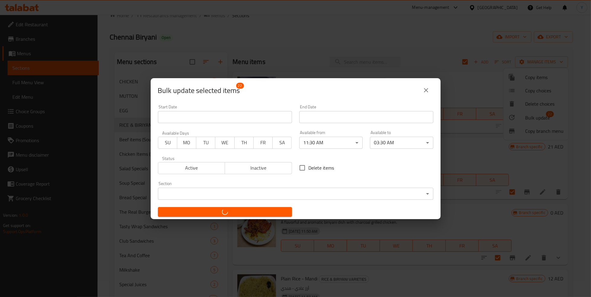
checkbox input "false"
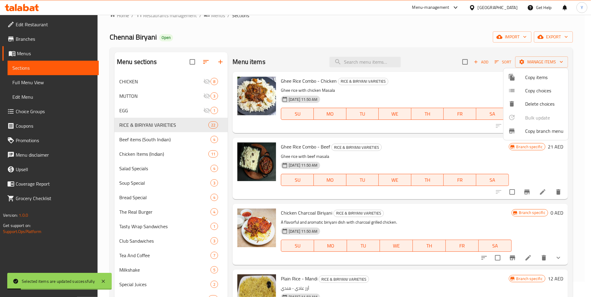
click at [179, 139] on div at bounding box center [295, 148] width 591 height 297
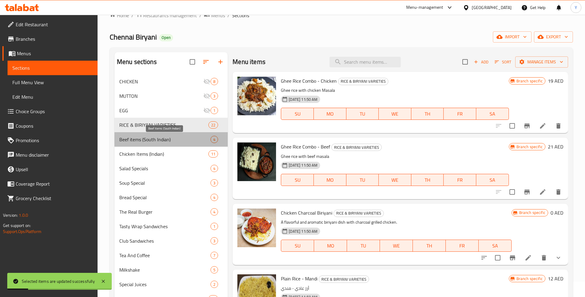
click at [167, 137] on span "Beef items (South Indian)" at bounding box center [164, 139] width 91 height 7
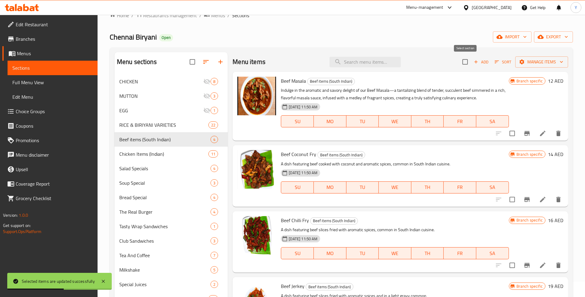
click at [462, 63] on input "checkbox" at bounding box center [464, 62] width 13 height 13
checkbox input "true"
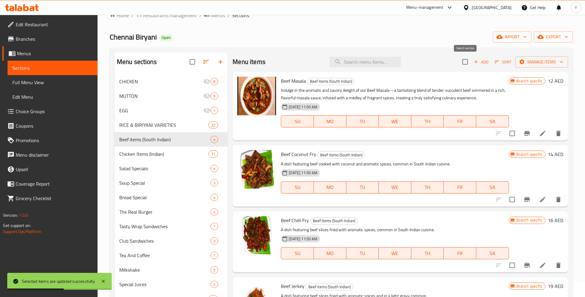
checkbox input "true"
click at [515, 61] on span "Manage items" at bounding box center [541, 62] width 43 height 8
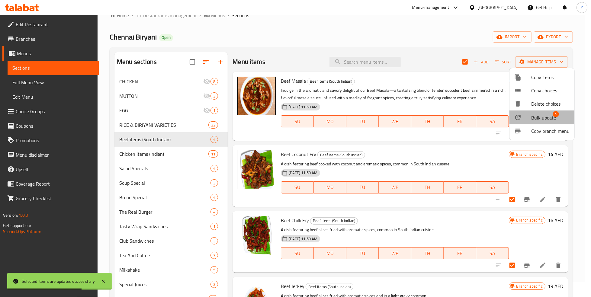
click at [515, 118] on span "Bulk update" at bounding box center [543, 117] width 25 height 7
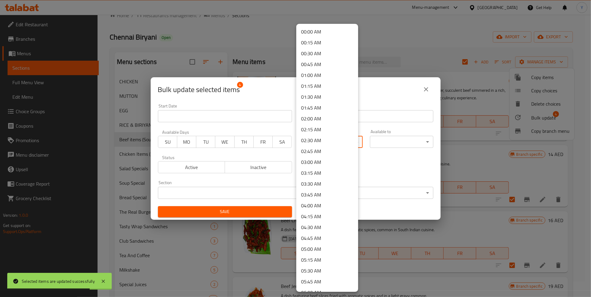
click at [328, 140] on body "Selected items are updated successfully ​ Menu-management [GEOGRAPHIC_DATA] Get…" at bounding box center [295, 140] width 591 height 282
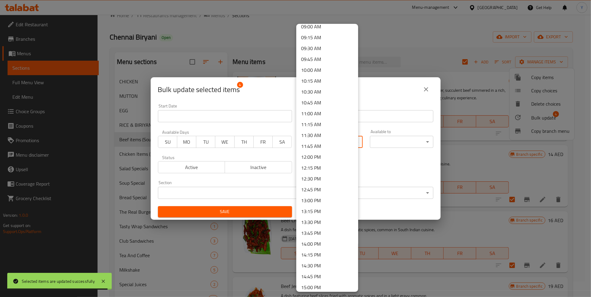
scroll to position [395, 0]
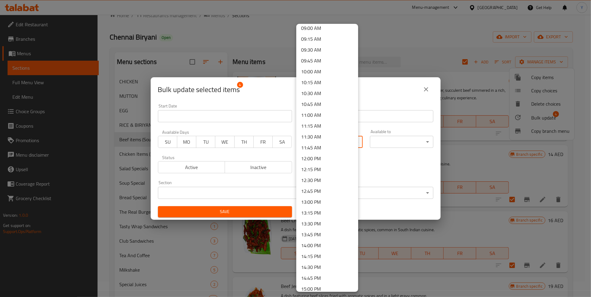
click at [320, 133] on li "11:30 AM" at bounding box center [327, 136] width 62 height 11
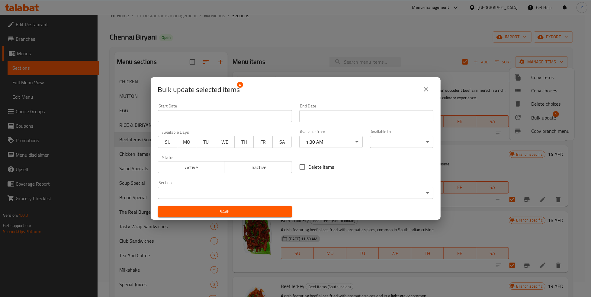
click at [394, 138] on body "​ Menu-management [GEOGRAPHIC_DATA] Get Help Y Edit Restaurant Branches Menus S…" at bounding box center [295, 140] width 591 height 282
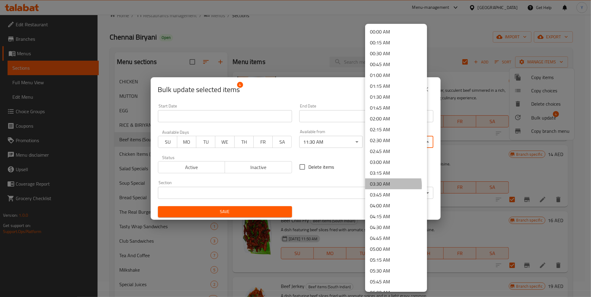
click at [383, 186] on li "03:30 AM" at bounding box center [396, 183] width 62 height 11
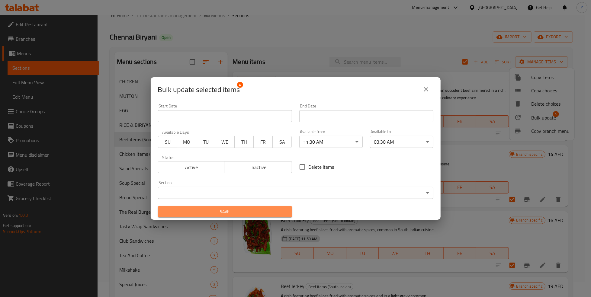
click at [267, 211] on span "Save" at bounding box center [225, 212] width 124 height 8
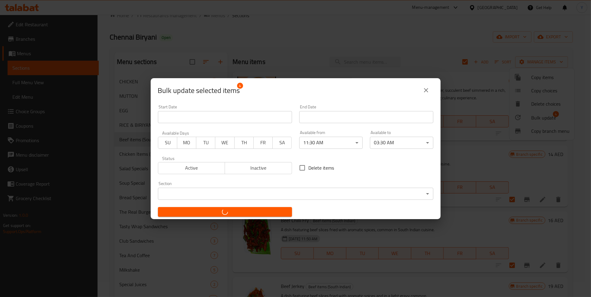
checkbox input "false"
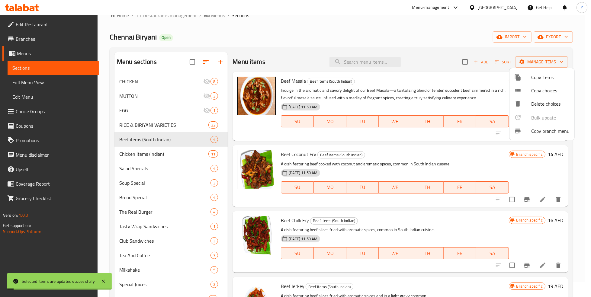
click at [169, 155] on div at bounding box center [295, 148] width 591 height 297
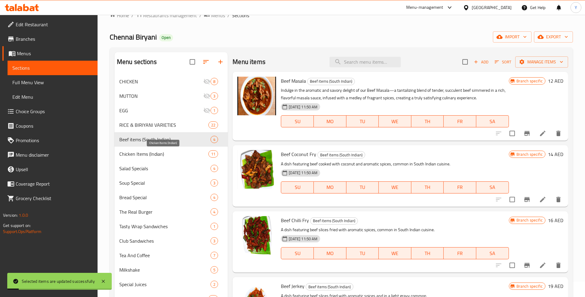
click at [164, 152] on span "Chicken Items (Indian)" at bounding box center [163, 153] width 89 height 7
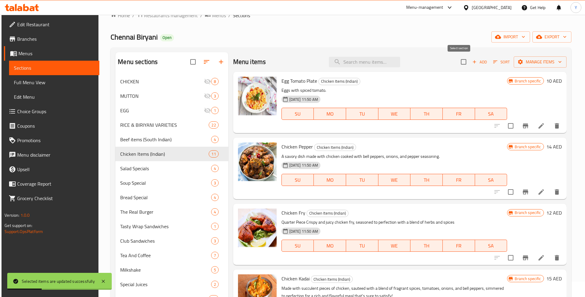
click at [461, 61] on input "checkbox" at bounding box center [463, 62] width 13 height 13
checkbox input "true"
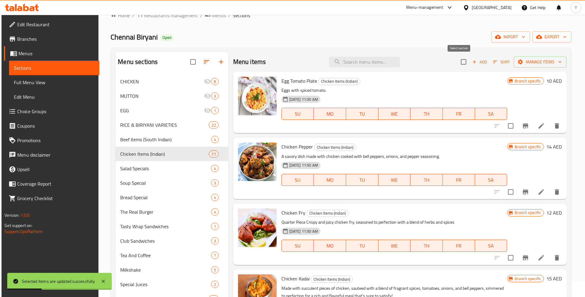
checkbox input "true"
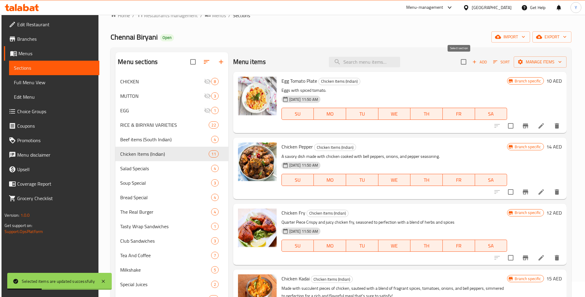
checkbox input "true"
click at [515, 64] on icon "button" at bounding box center [520, 62] width 6 height 6
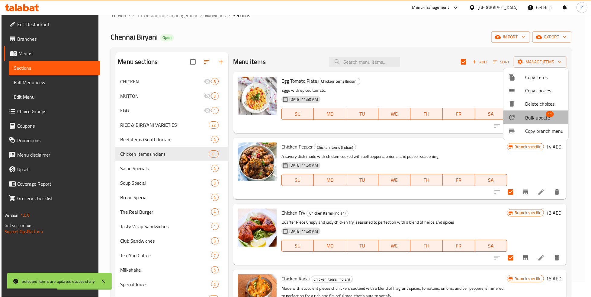
click at [515, 115] on span "Bulk update" at bounding box center [537, 117] width 25 height 7
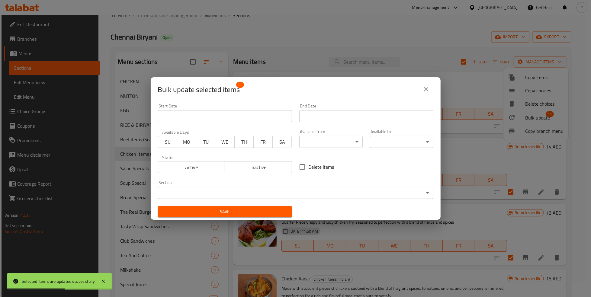
click at [320, 145] on body "Selected items are updated successfully ​ Menu-management [GEOGRAPHIC_DATA] Get…" at bounding box center [295, 140] width 591 height 282
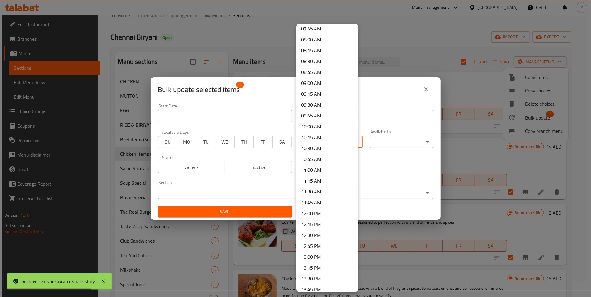
scroll to position [350, 0]
click at [317, 179] on li "11:30 AM" at bounding box center [327, 181] width 62 height 11
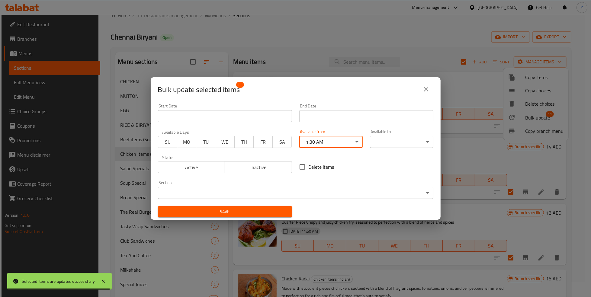
click at [379, 144] on body "Selected items are updated successfully ​ Menu-management [GEOGRAPHIC_DATA] Get…" at bounding box center [295, 140] width 591 height 282
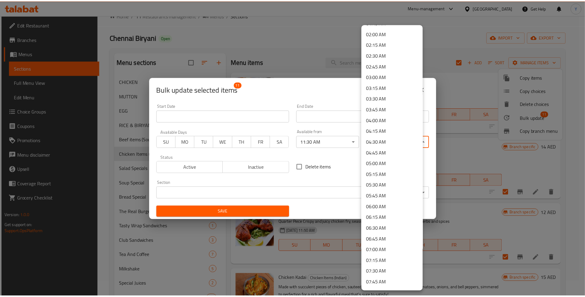
scroll to position [87, 0]
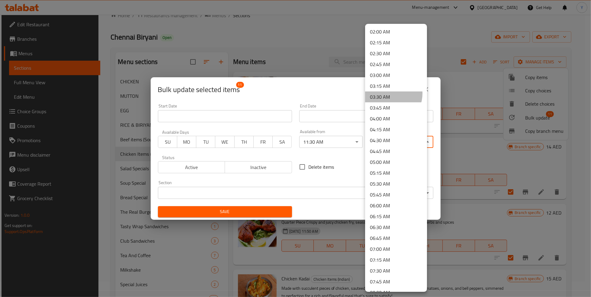
click at [388, 94] on li "03:30 AM" at bounding box center [396, 96] width 62 height 11
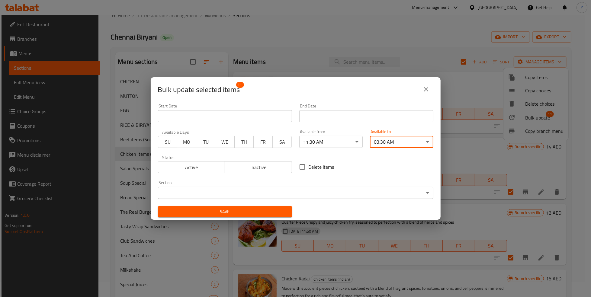
click at [261, 215] on span "Save" at bounding box center [225, 212] width 124 height 8
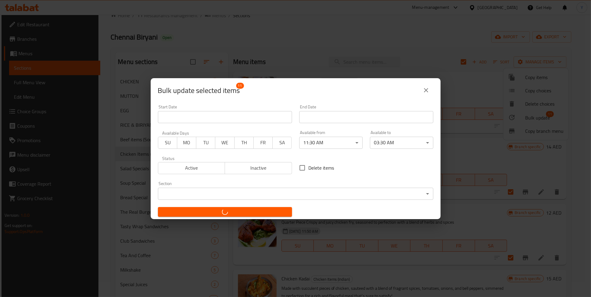
checkbox input "false"
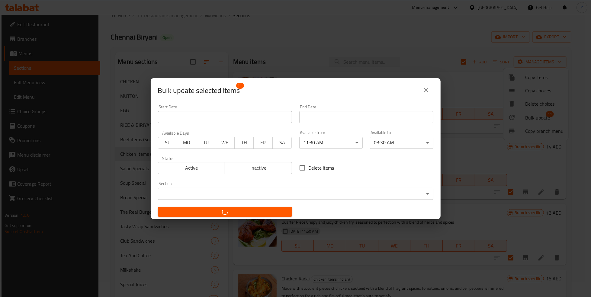
checkbox input "false"
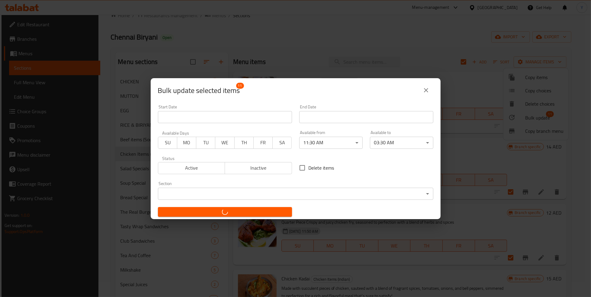
checkbox input "false"
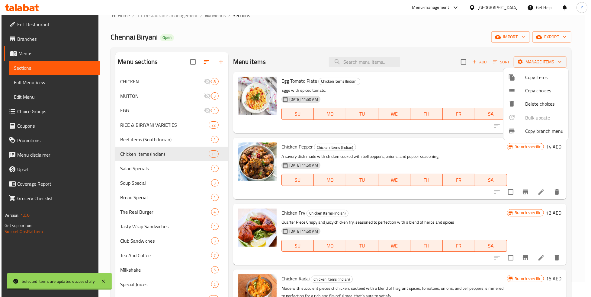
click at [391, 150] on div at bounding box center [295, 148] width 591 height 297
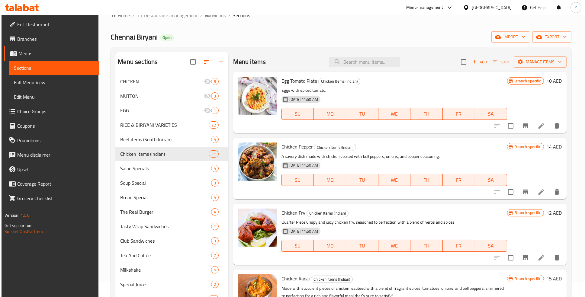
click at [46, 81] on span "Full Menu View" at bounding box center [54, 82] width 80 height 7
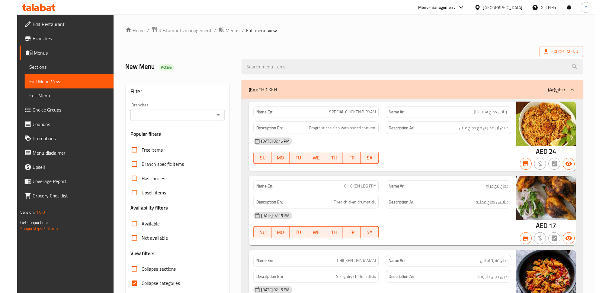
scroll to position [104, 0]
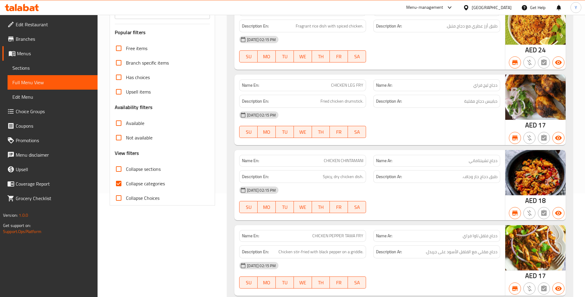
drag, startPoint x: 149, startPoint y: 179, endPoint x: 303, endPoint y: 137, distance: 160.0
click at [149, 180] on span "Collapse categories" at bounding box center [145, 183] width 39 height 7
click at [126, 180] on input "Collapse categories" at bounding box center [118, 183] width 14 height 14
checkbox input "false"
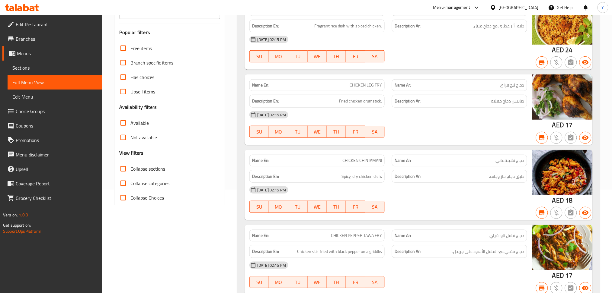
drag, startPoint x: 486, startPoint y: 0, endPoint x: 342, endPoint y: 95, distance: 172.2
click at [392, 95] on div "Description Ar: دبابيس دجاج مقلية" at bounding box center [459, 101] width 135 height 13
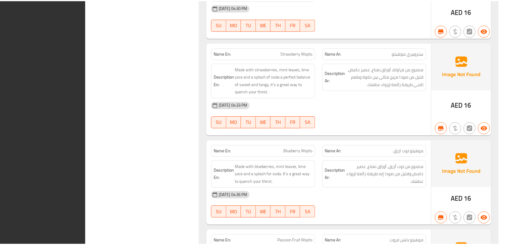
scroll to position [9597, 0]
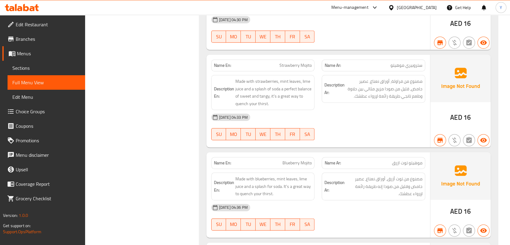
click at [43, 66] on span "Sections" at bounding box center [46, 67] width 68 height 7
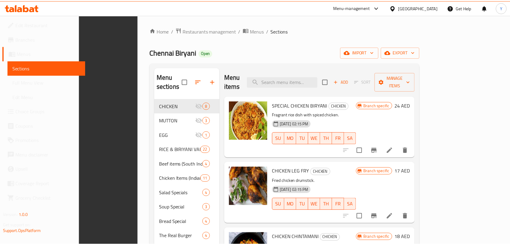
scroll to position [125, 0]
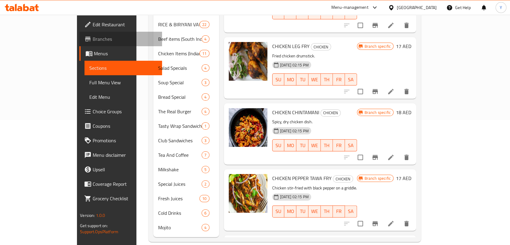
click at [93, 42] on span "Branches" at bounding box center [125, 38] width 65 height 7
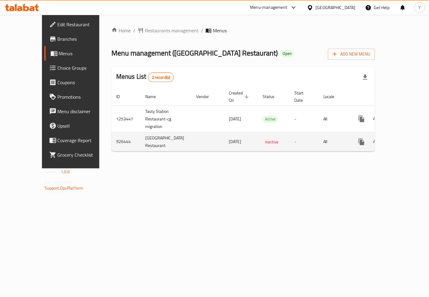
drag, startPoint x: 405, startPoint y: 53, endPoint x: 383, endPoint y: 133, distance: 82.2
click at [371, 137] on div "Home / Restaurants management / Menus Menu management ( Tasty Station Restauran…" at bounding box center [242, 91] width 263 height 129
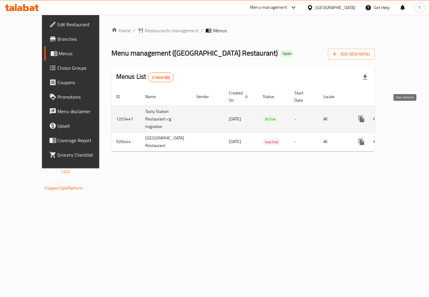
click at [407, 115] on icon "enhanced table" at bounding box center [404, 118] width 7 height 7
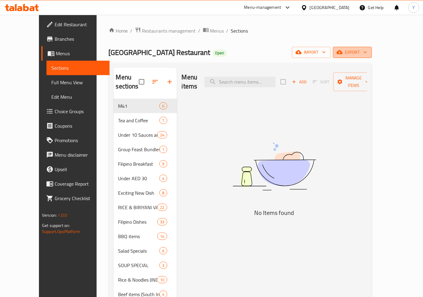
click at [367, 53] on span "export" at bounding box center [352, 53] width 29 height 8
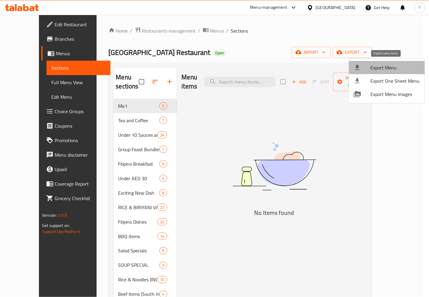
click at [389, 68] on span "Export Menu" at bounding box center [395, 67] width 49 height 7
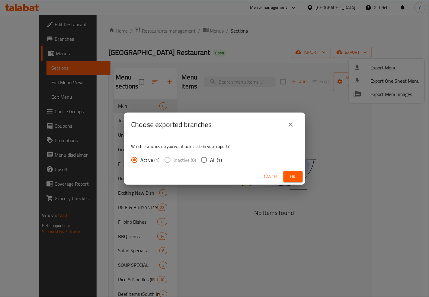
drag, startPoint x: 207, startPoint y: 156, endPoint x: 213, endPoint y: 160, distance: 7.6
click at [207, 156] on input "All (1)" at bounding box center [204, 160] width 13 height 13
radio input "true"
click at [288, 176] on span "Ok" at bounding box center [293, 177] width 10 height 8
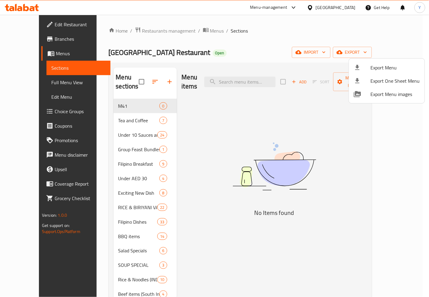
click at [231, 152] on div at bounding box center [214, 148] width 429 height 297
